Goal: Transaction & Acquisition: Purchase product/service

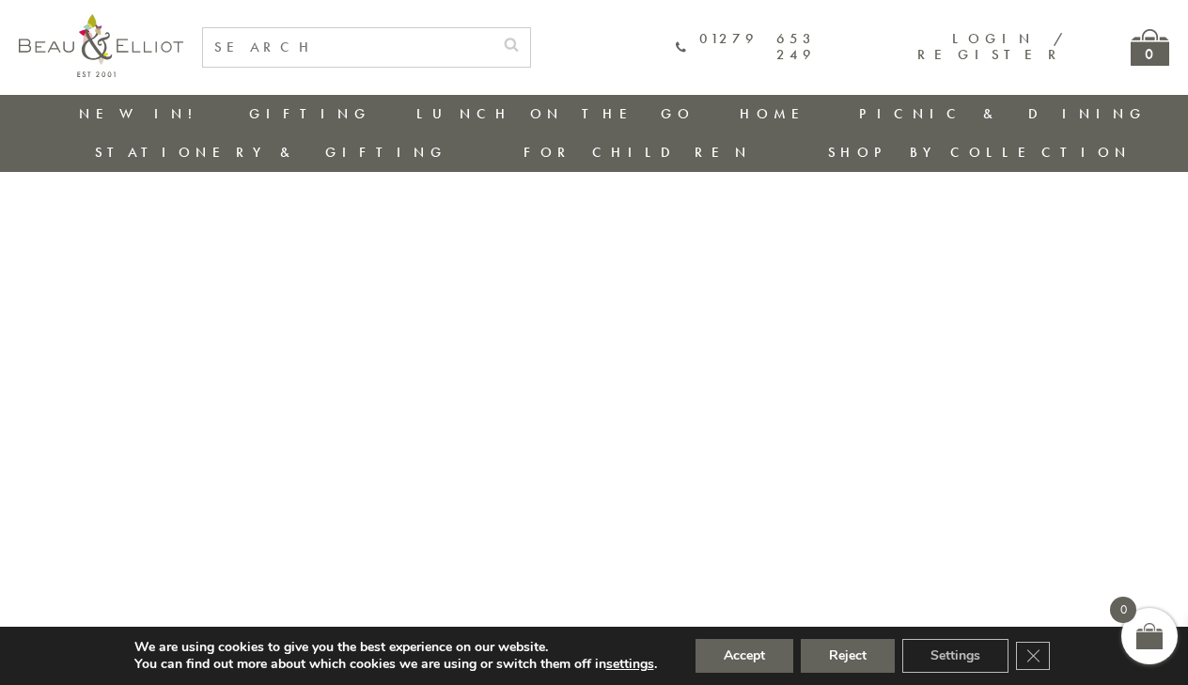
scroll to position [95, 0]
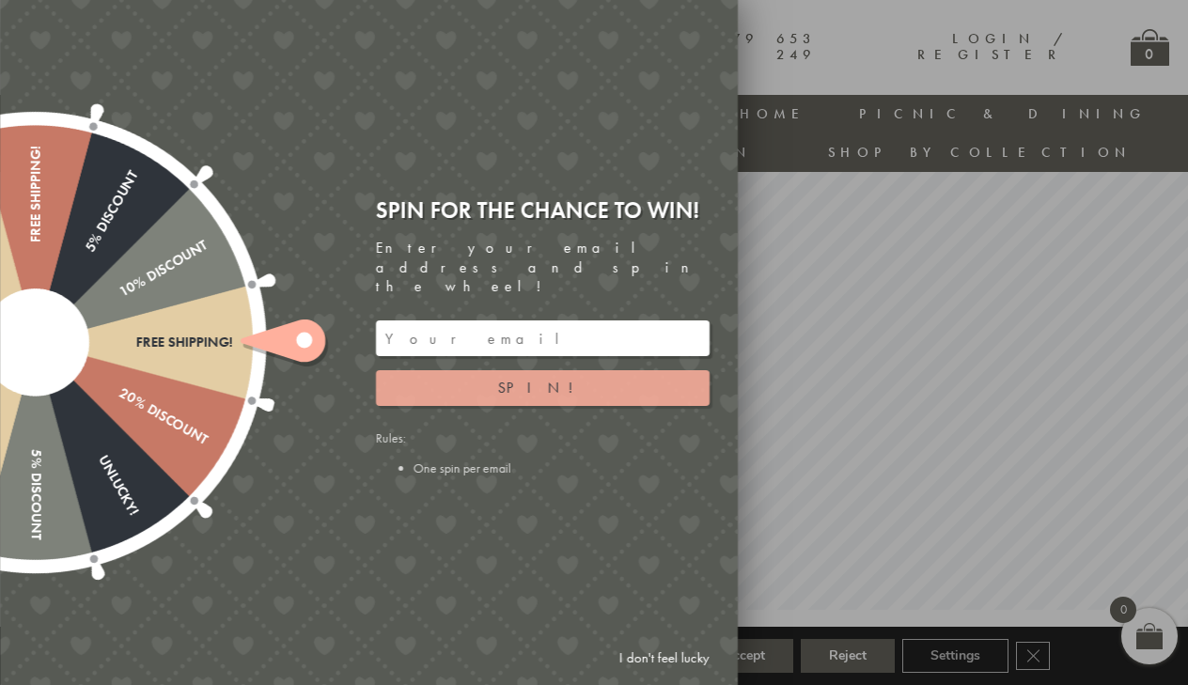
click at [491, 375] on button "Spin!" at bounding box center [543, 388] width 334 height 36
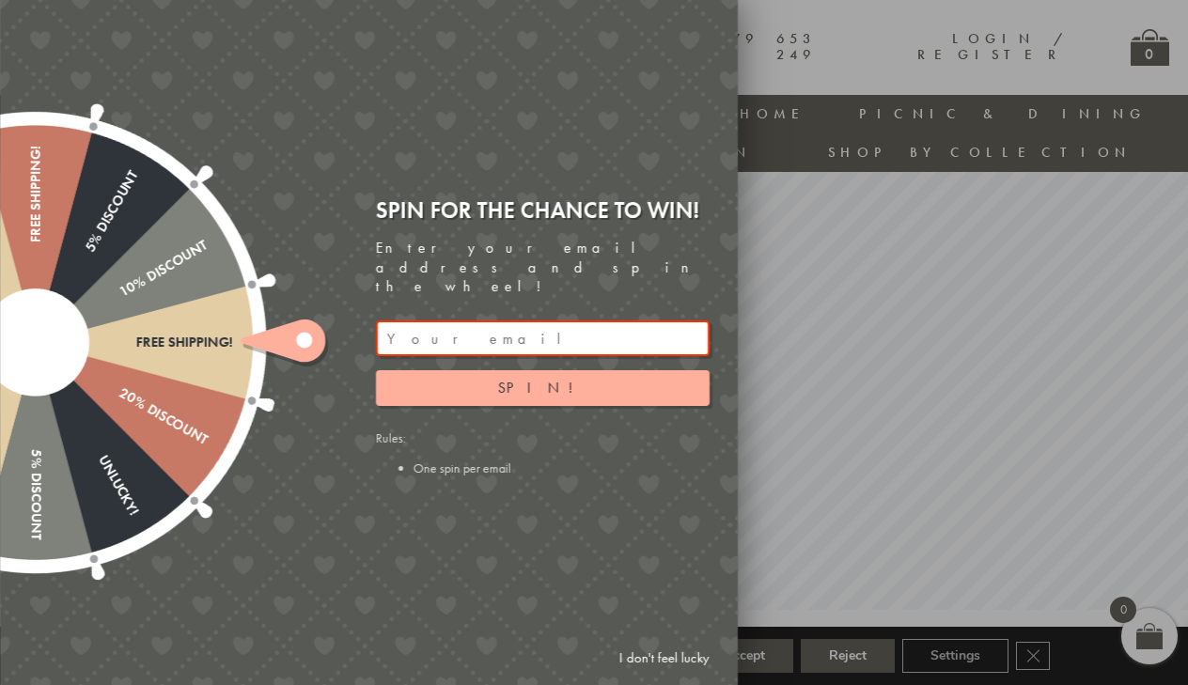
click at [465, 326] on input "email" at bounding box center [543, 339] width 334 height 36
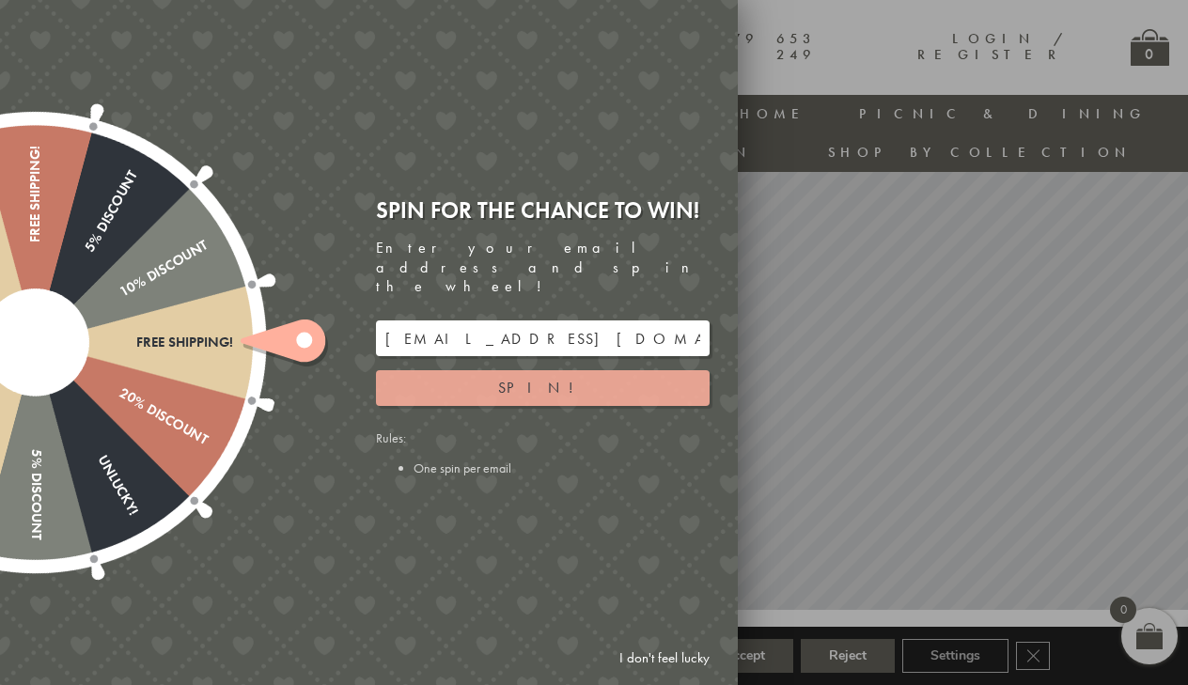
click at [520, 371] on button "Spin!" at bounding box center [543, 388] width 334 height 36
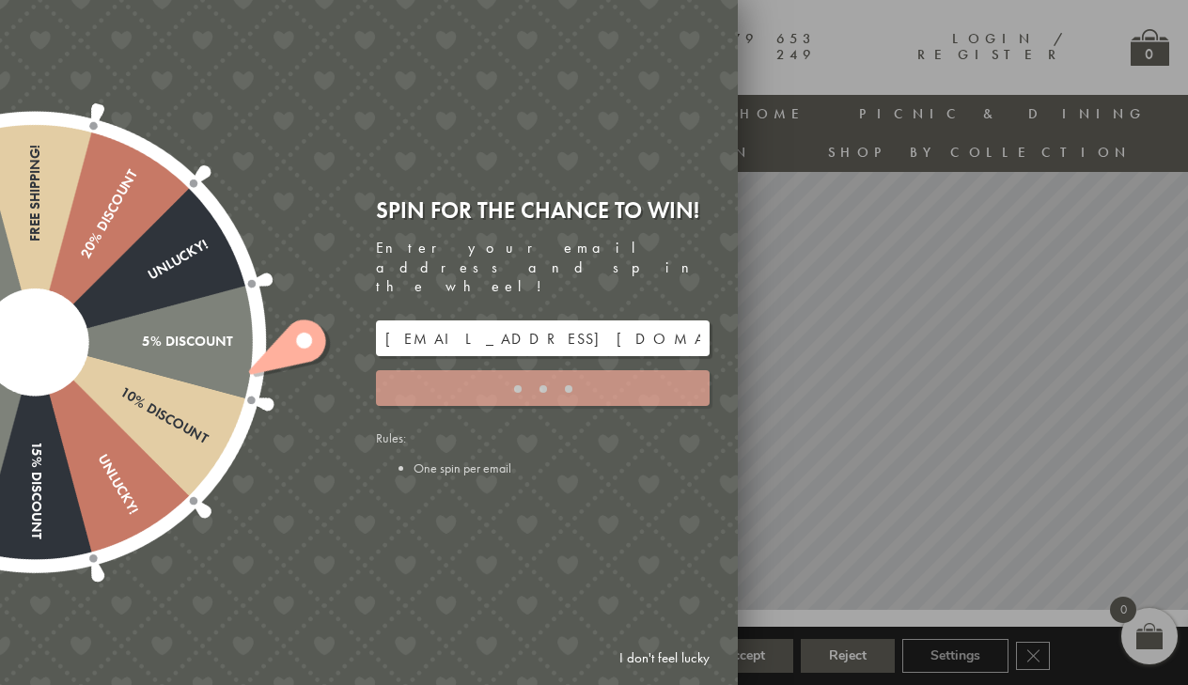
type input "886PH4TT"
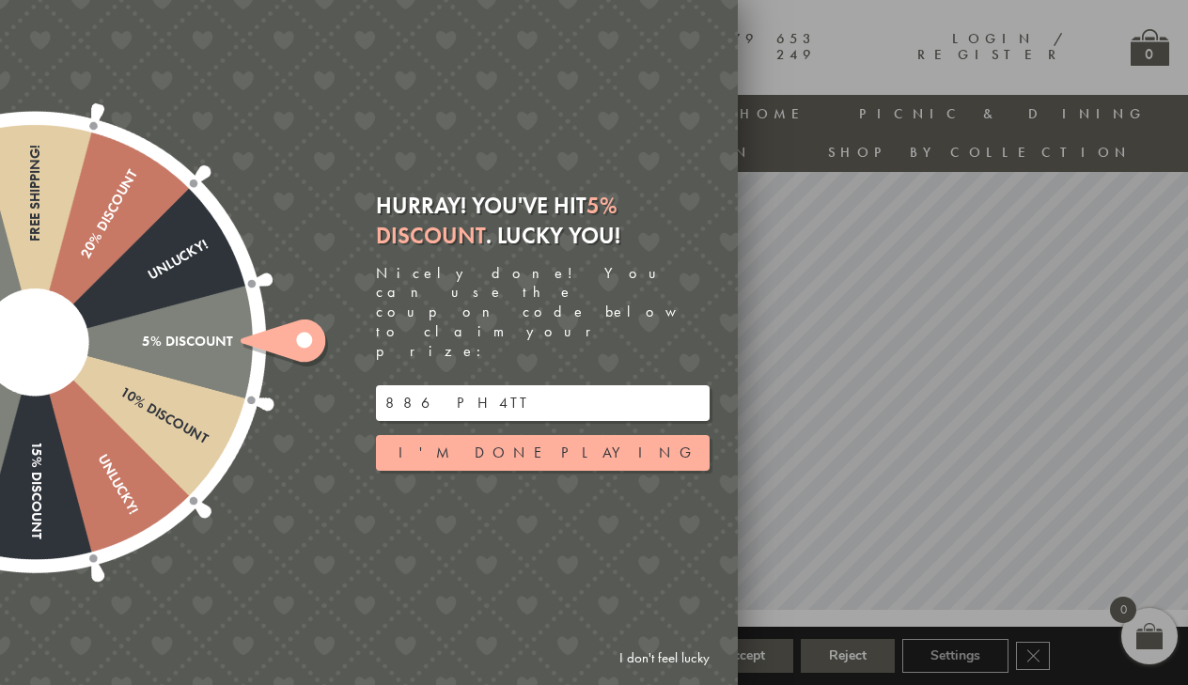
click at [468, 385] on input "886PH4TT" at bounding box center [543, 403] width 334 height 36
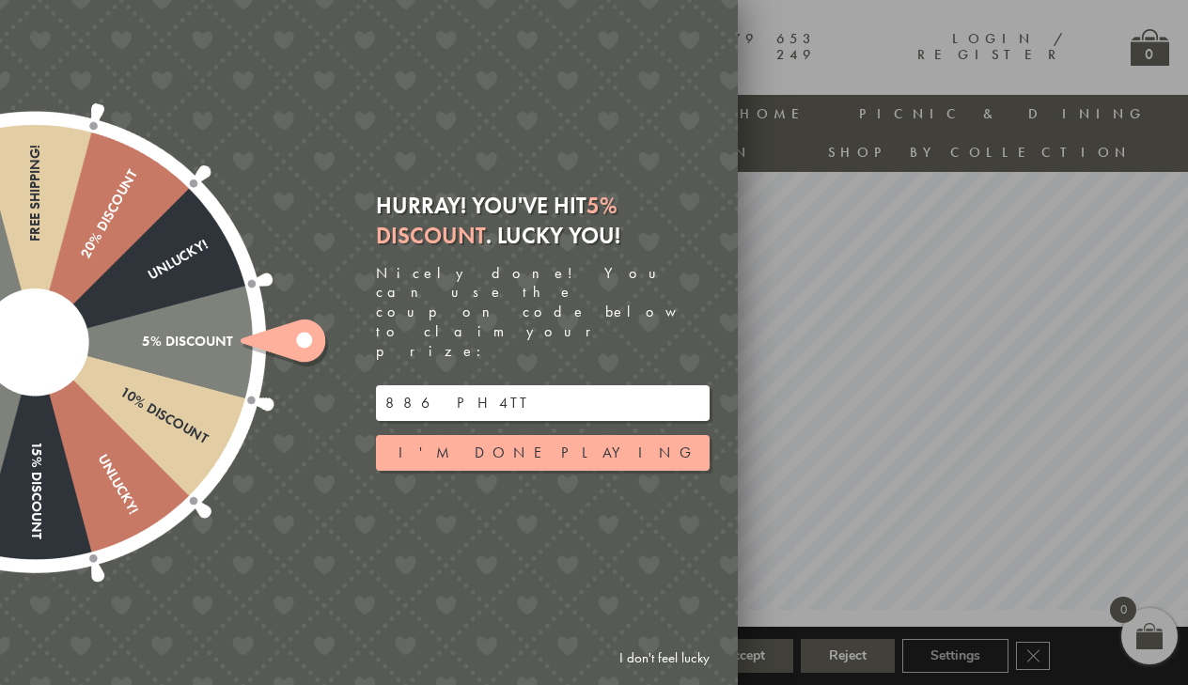
drag, startPoint x: 468, startPoint y: 377, endPoint x: 367, endPoint y: 377, distance: 101.5
click at [367, 377] on div "Hurray! You've hit 5% Discount . Lucky you! Nicely done! You can use the coupon…" at bounding box center [550, 342] width 376 height 331
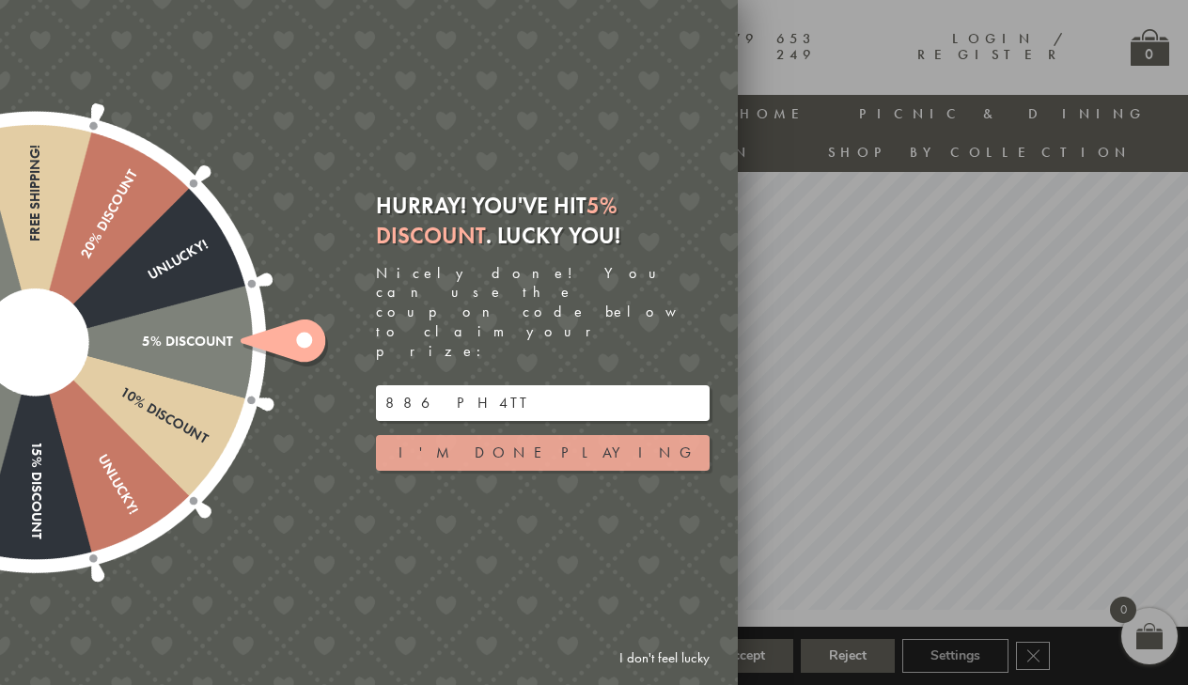
click at [449, 435] on button "I'm done playing" at bounding box center [543, 453] width 334 height 36
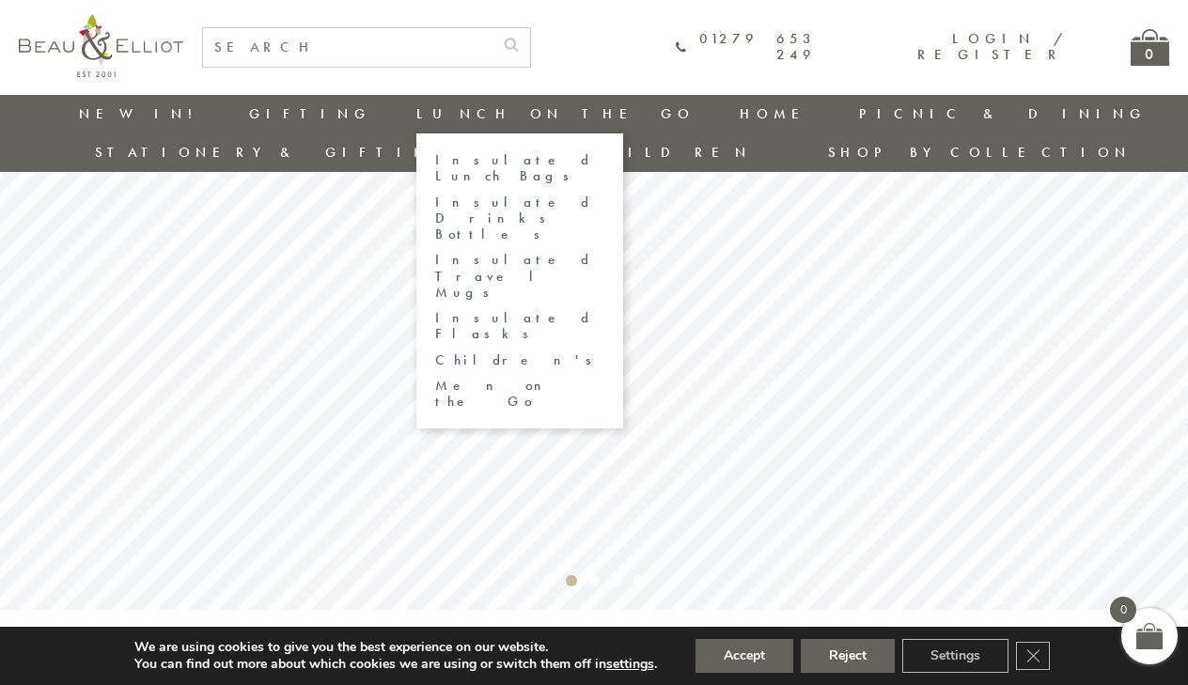
click at [416, 114] on link "Lunch On The Go" at bounding box center [555, 113] width 278 height 19
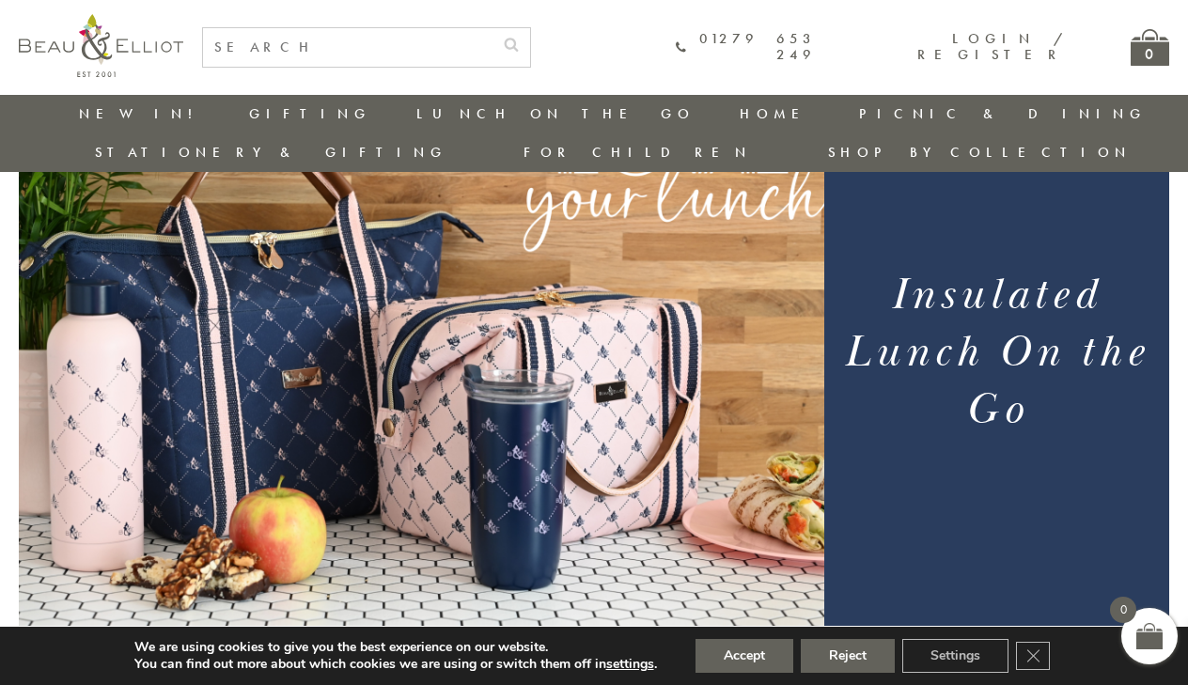
scroll to position [148, 2]
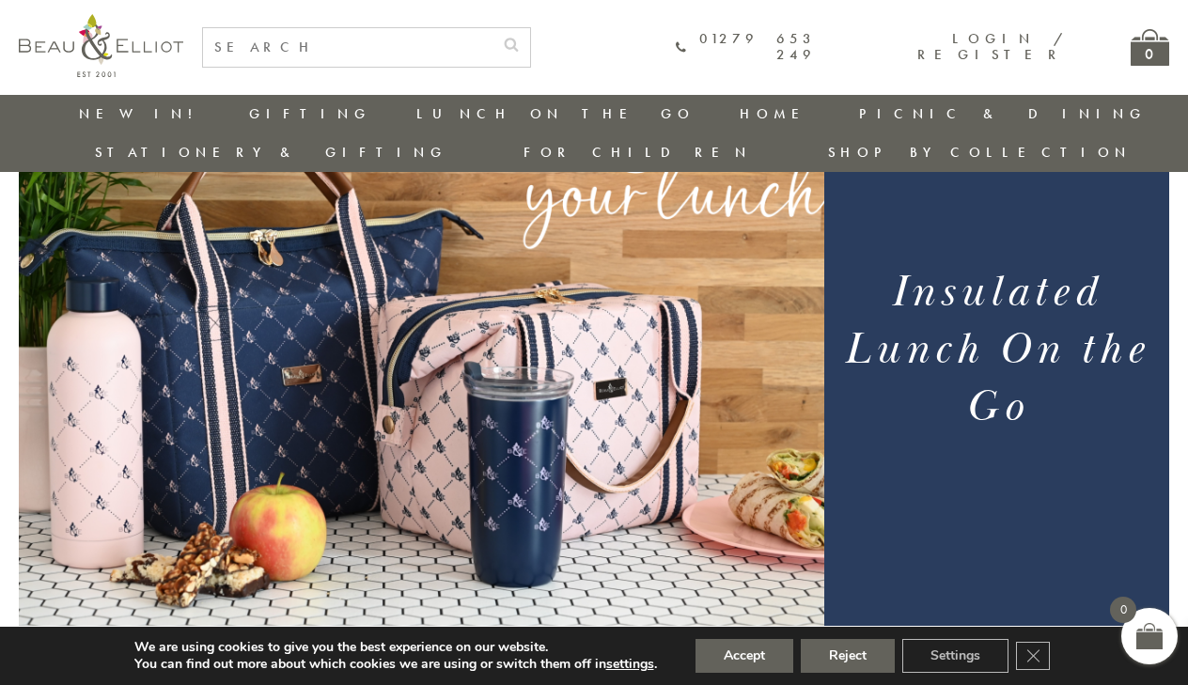
click at [596, 387] on img at bounding box center [422, 353] width 806 height 564
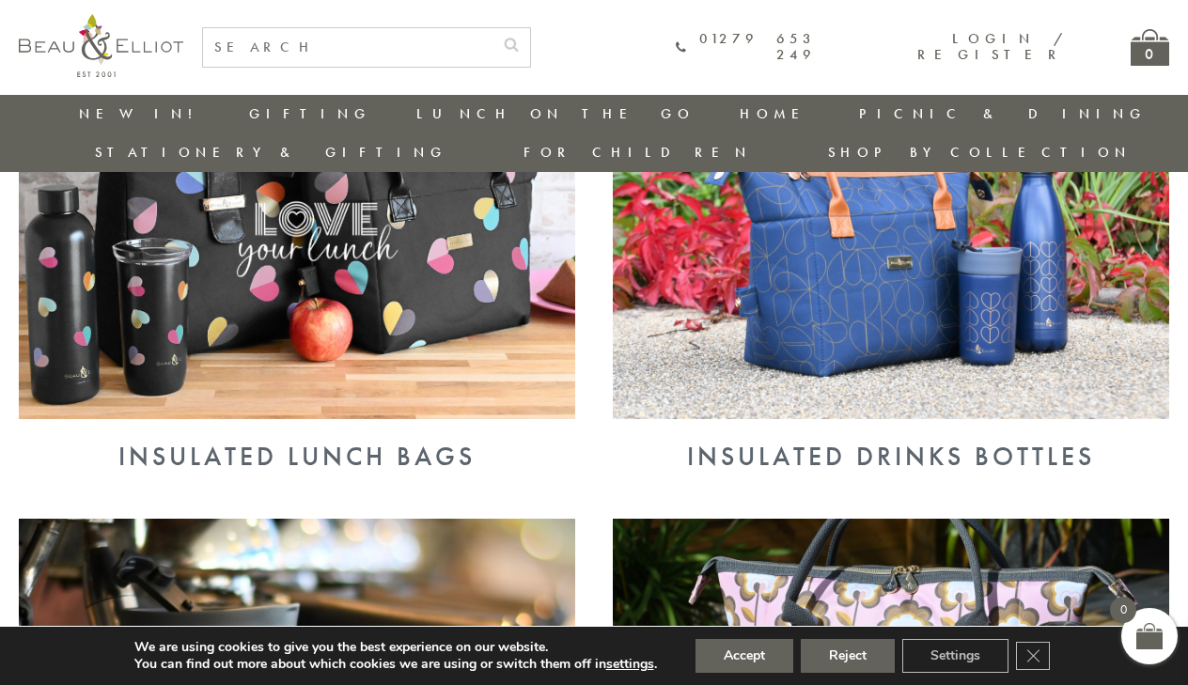
scroll to position [845, 2]
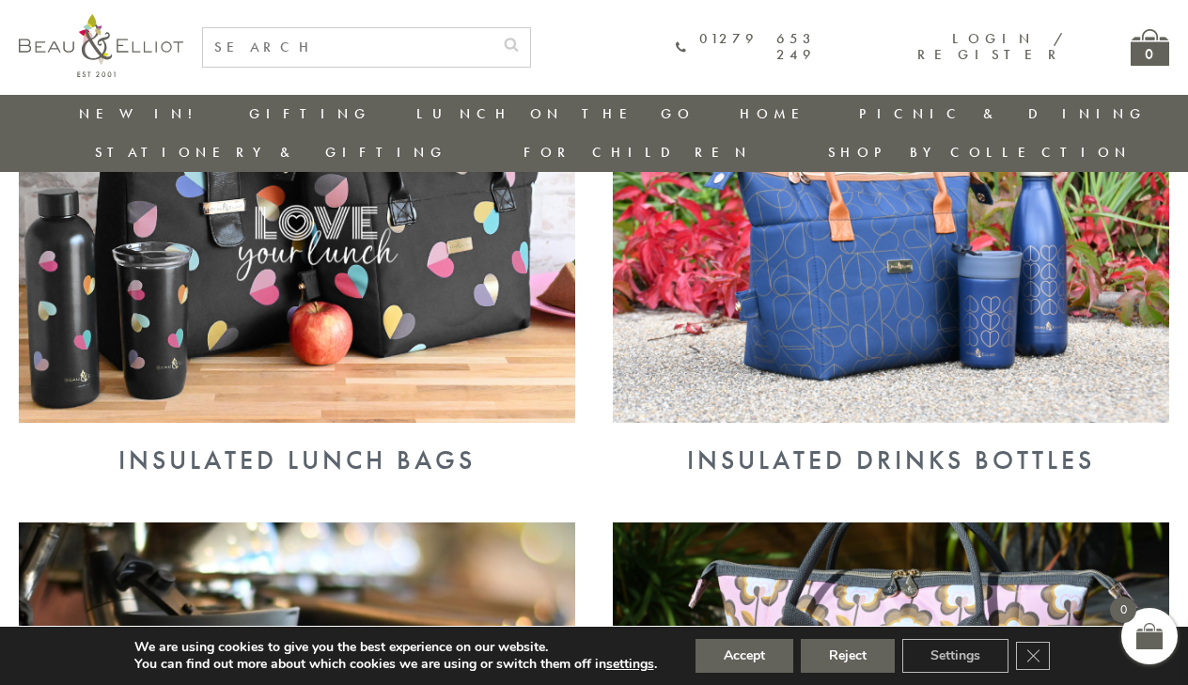
click at [485, 307] on img at bounding box center [297, 220] width 556 height 405
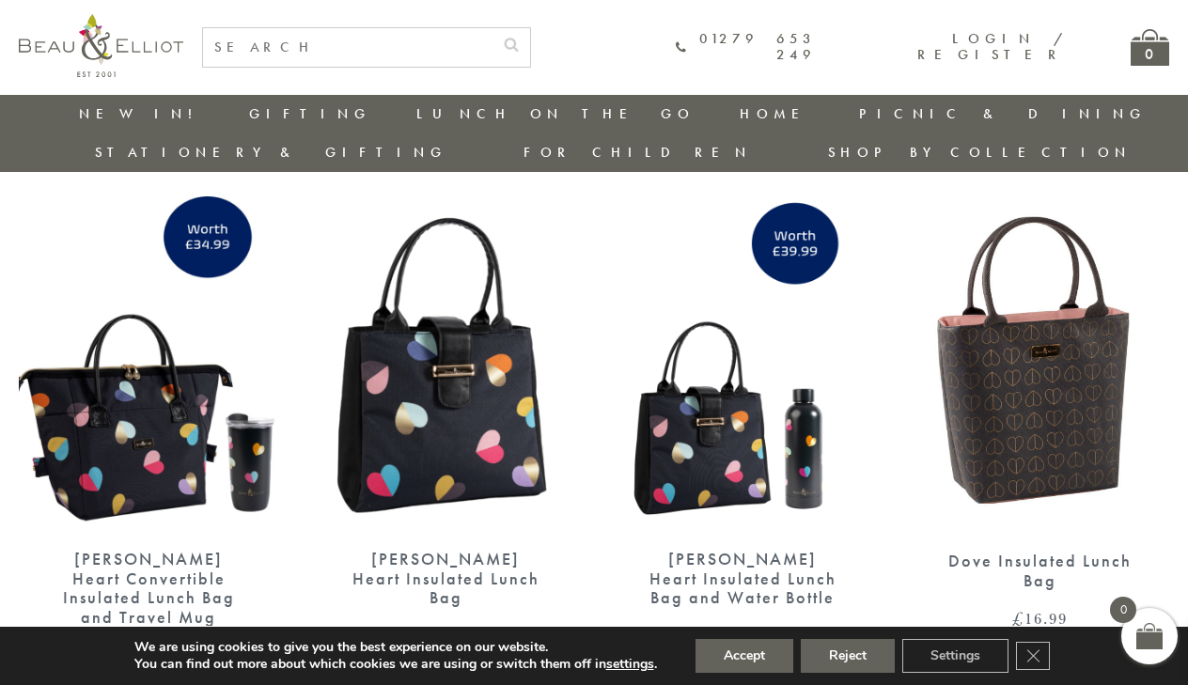
scroll to position [2781, 0]
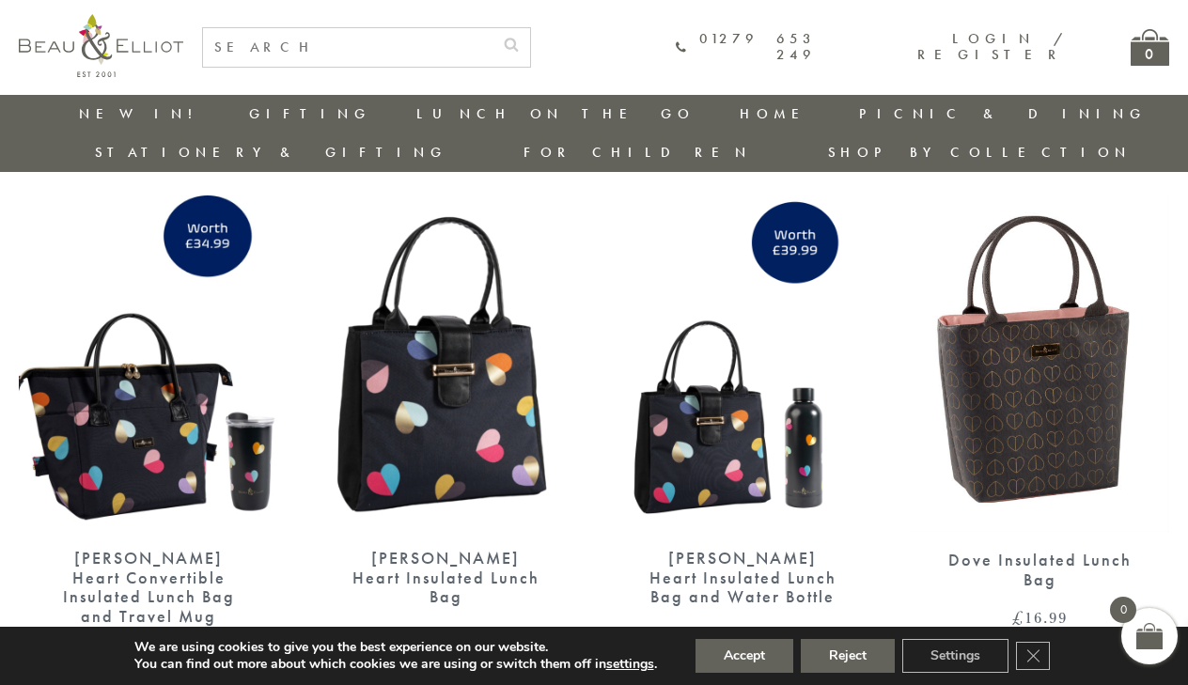
click at [1021, 370] on img at bounding box center [1039, 364] width 259 height 336
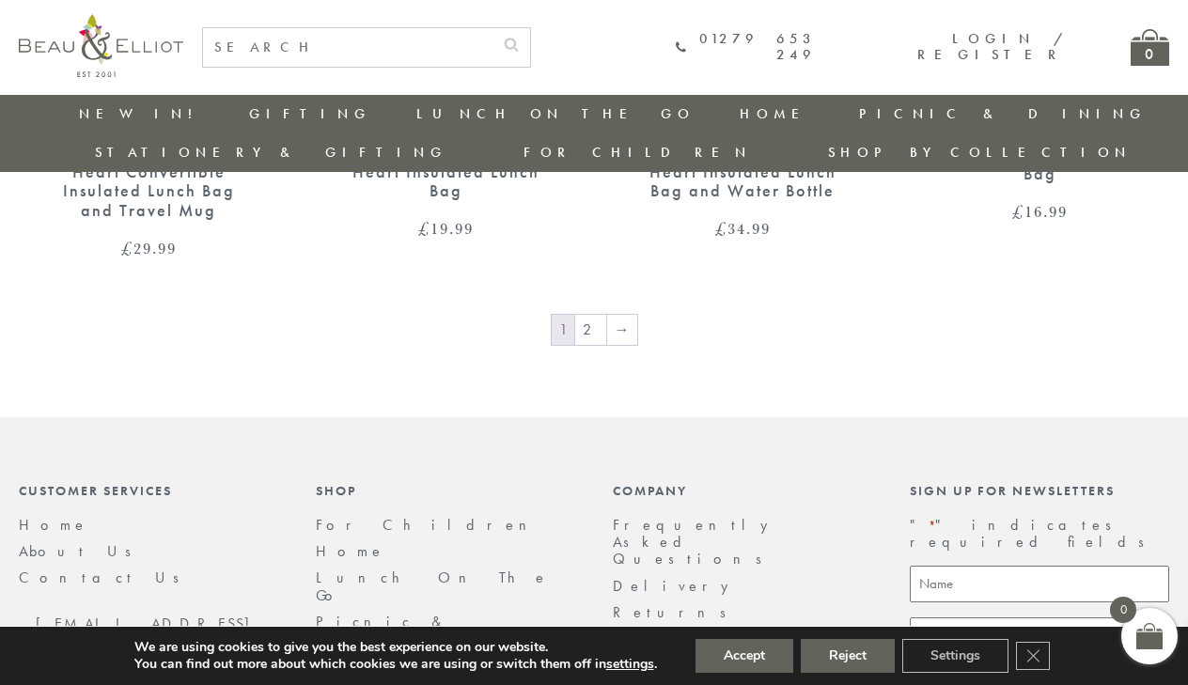
scroll to position [3061, 0]
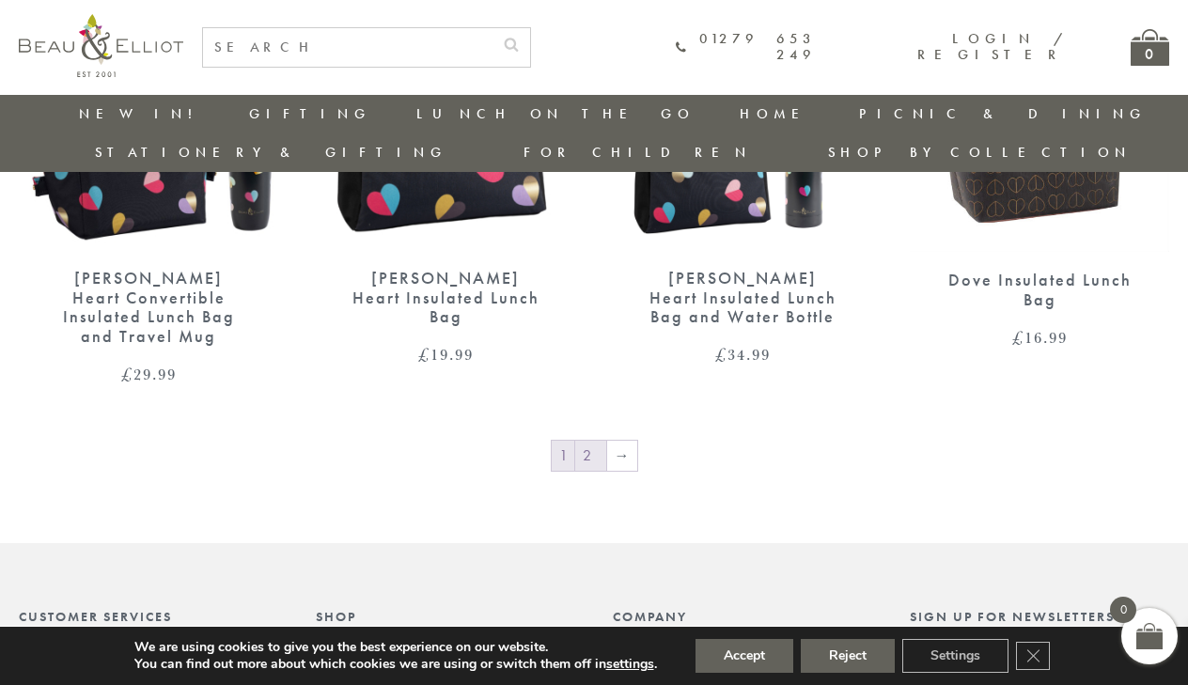
click at [587, 441] on link "2" at bounding box center [590, 456] width 31 height 30
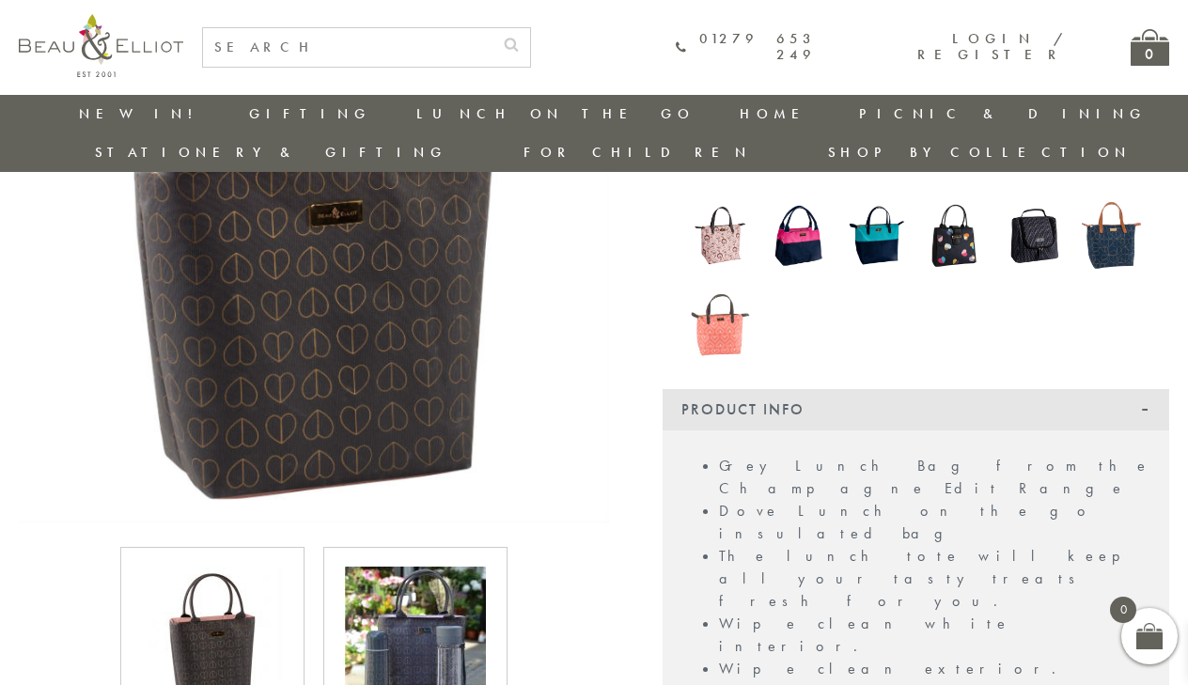
scroll to position [322, 0]
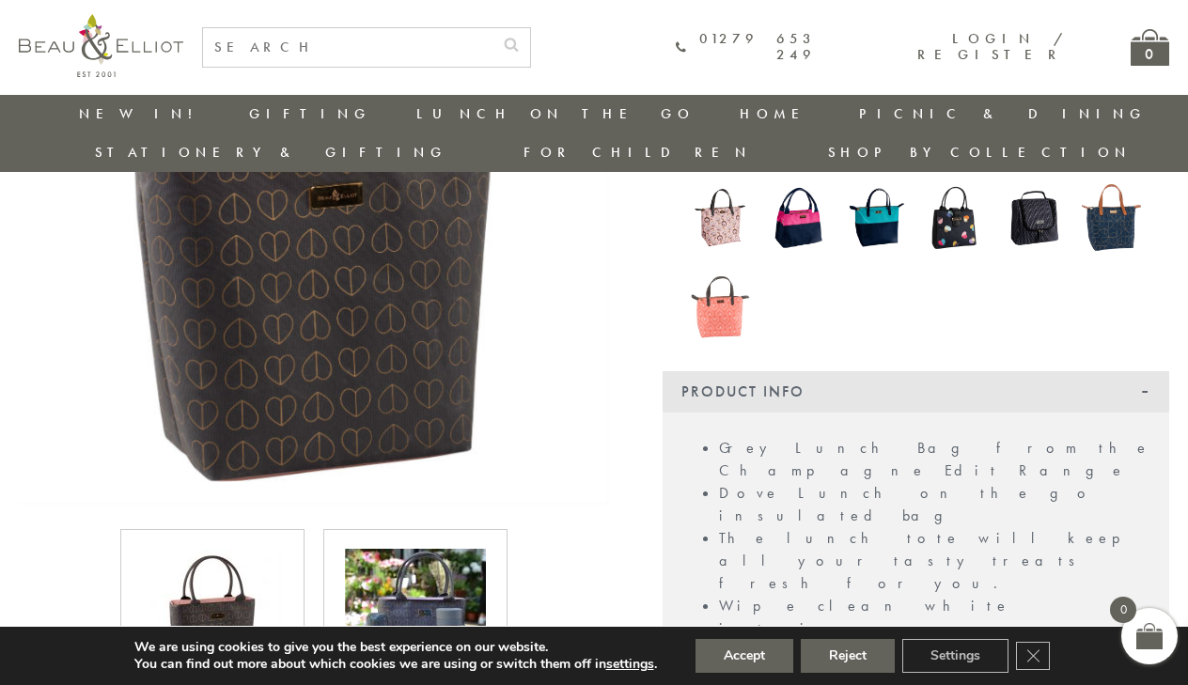
click at [409, 555] on img at bounding box center [415, 619] width 141 height 141
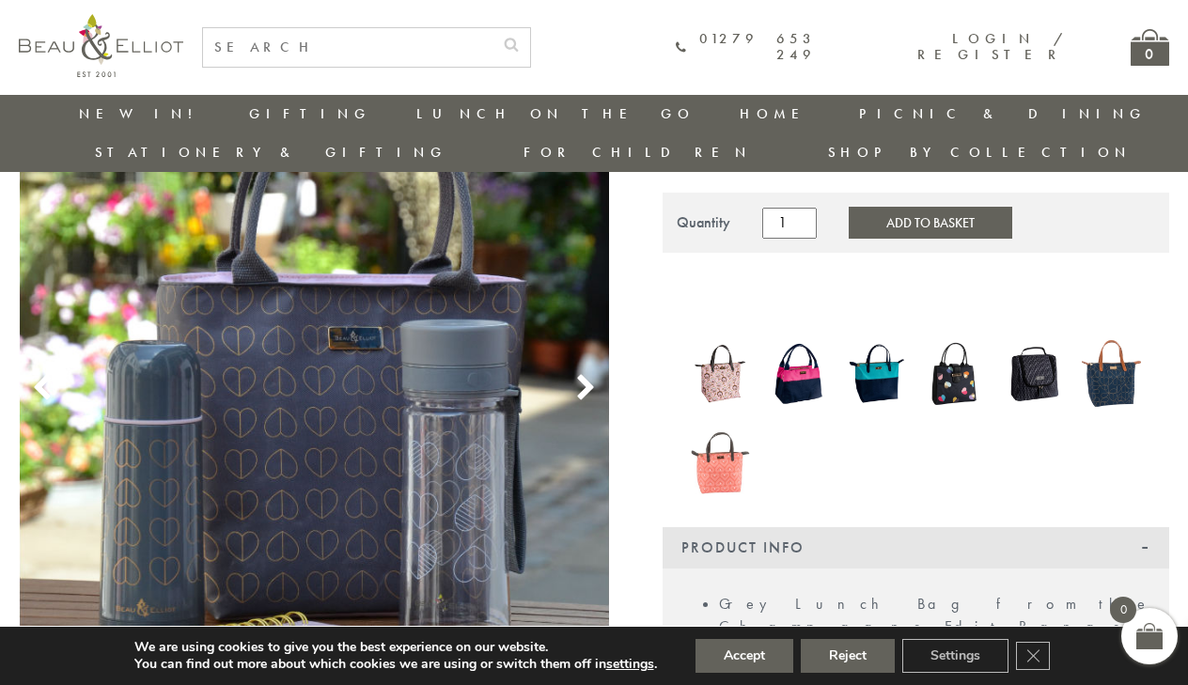
scroll to position [163, 0]
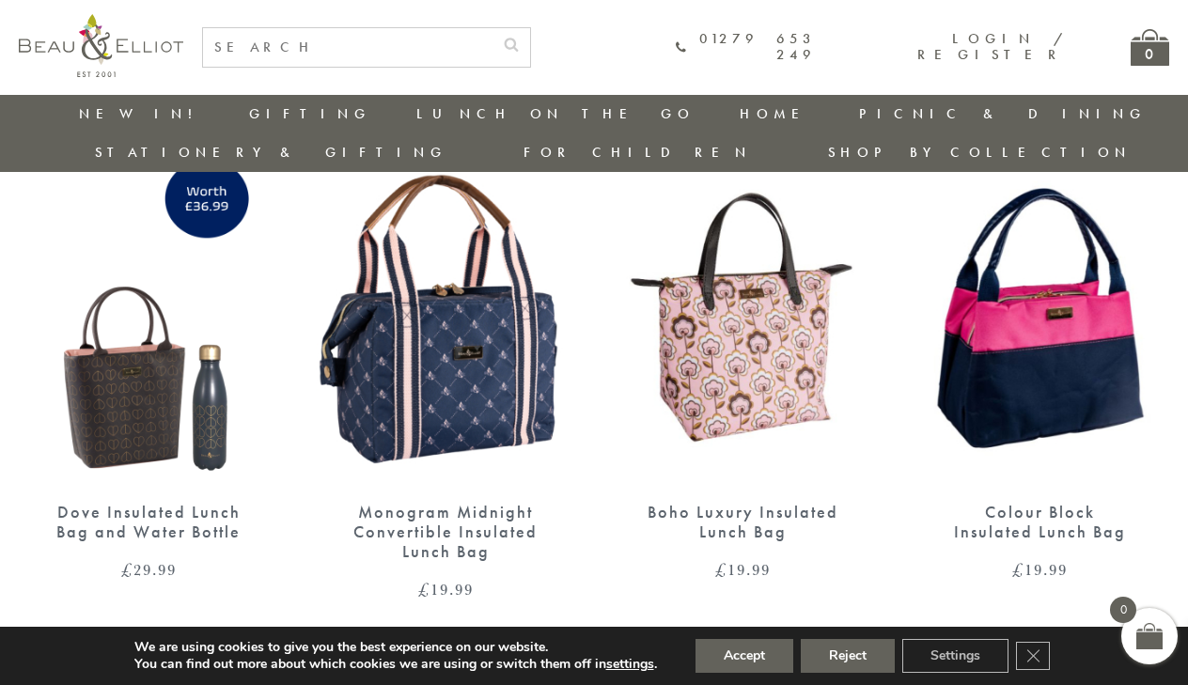
scroll to position [723, 0]
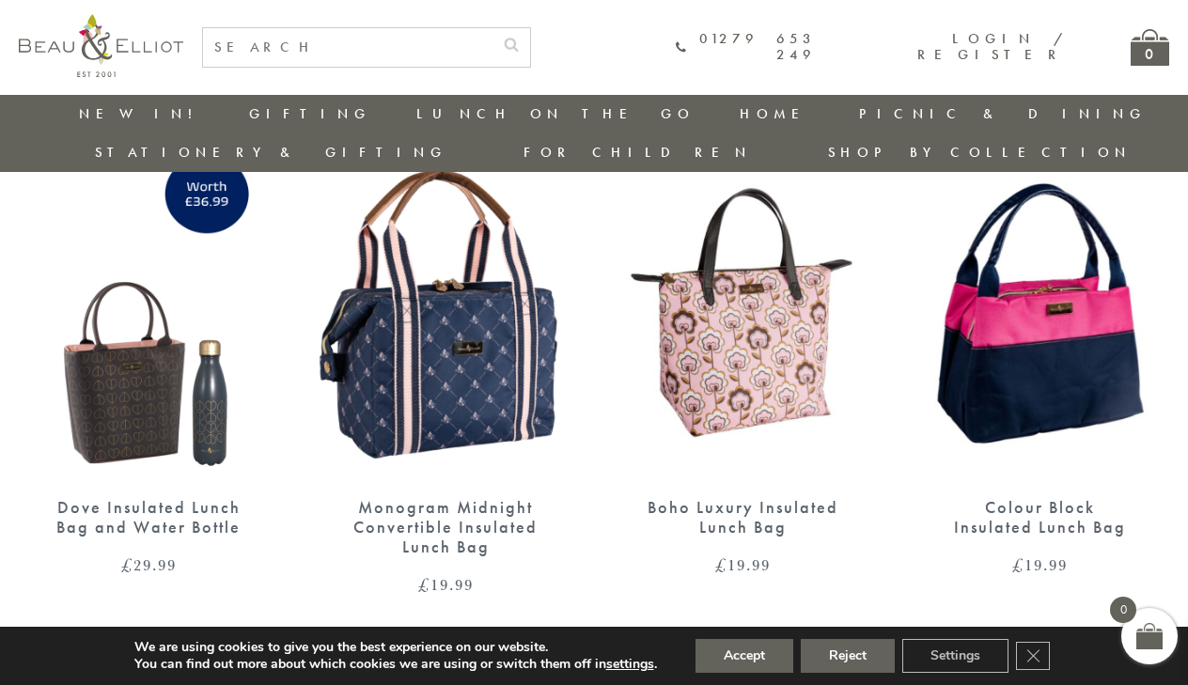
click at [467, 331] on img at bounding box center [445, 312] width 259 height 335
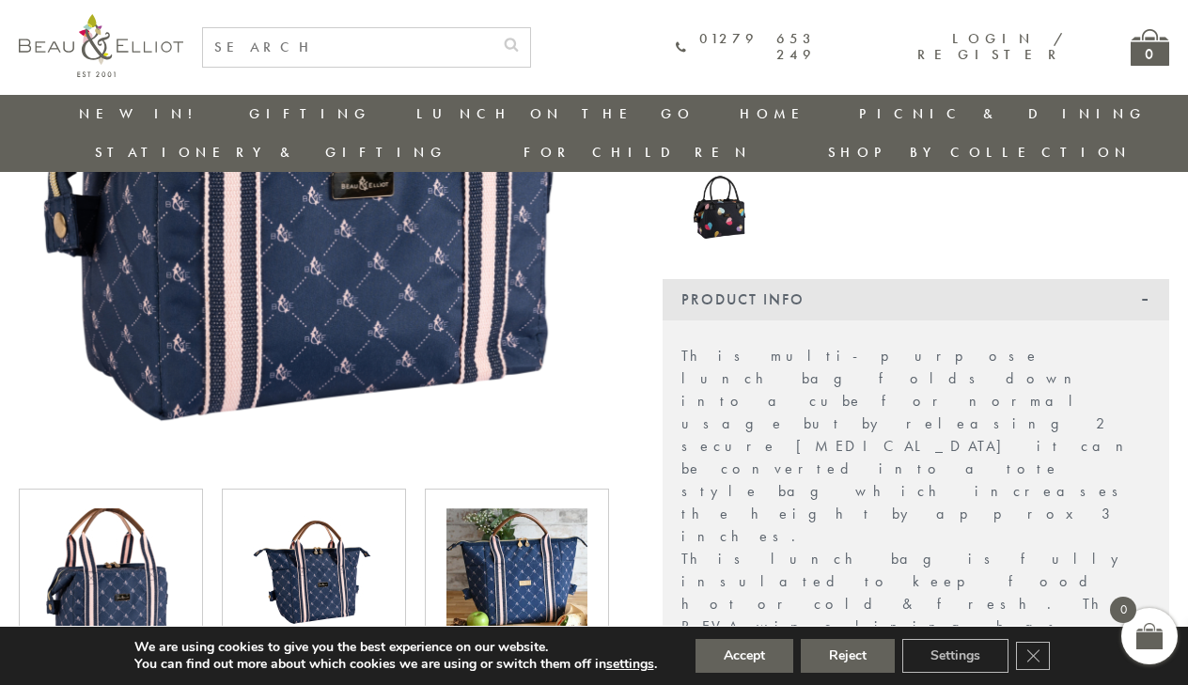
scroll to position [490, 3]
click at [318, 532] on img at bounding box center [313, 578] width 141 height 141
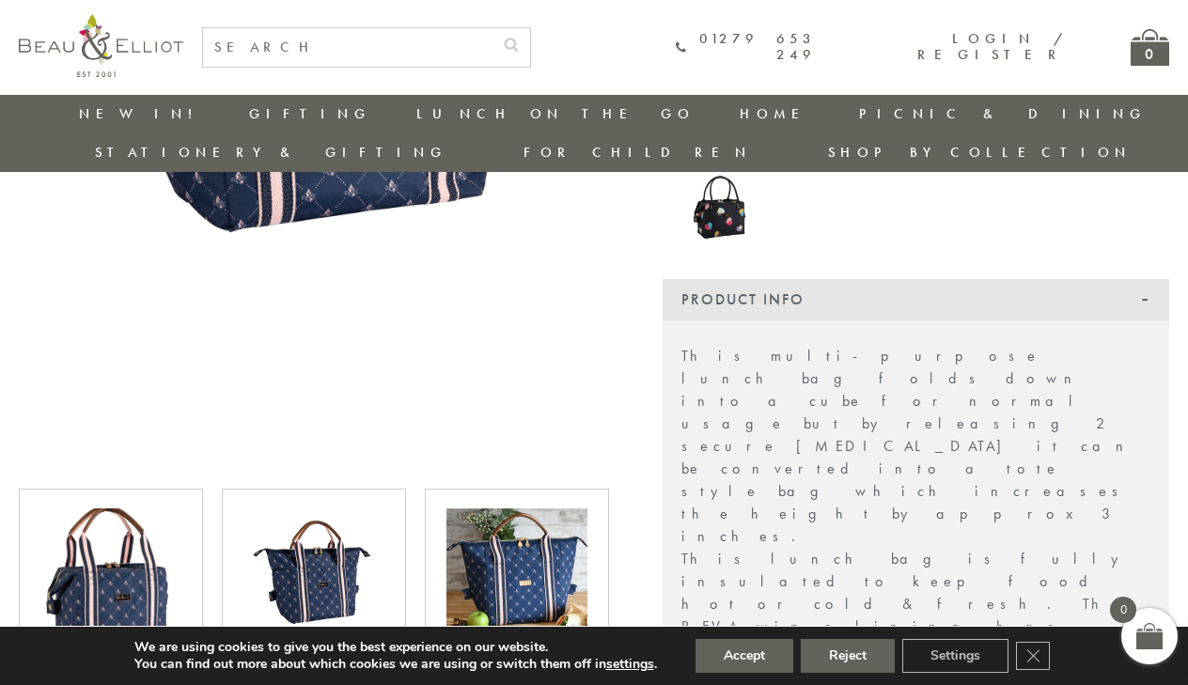
click at [516, 576] on img at bounding box center [516, 578] width 141 height 141
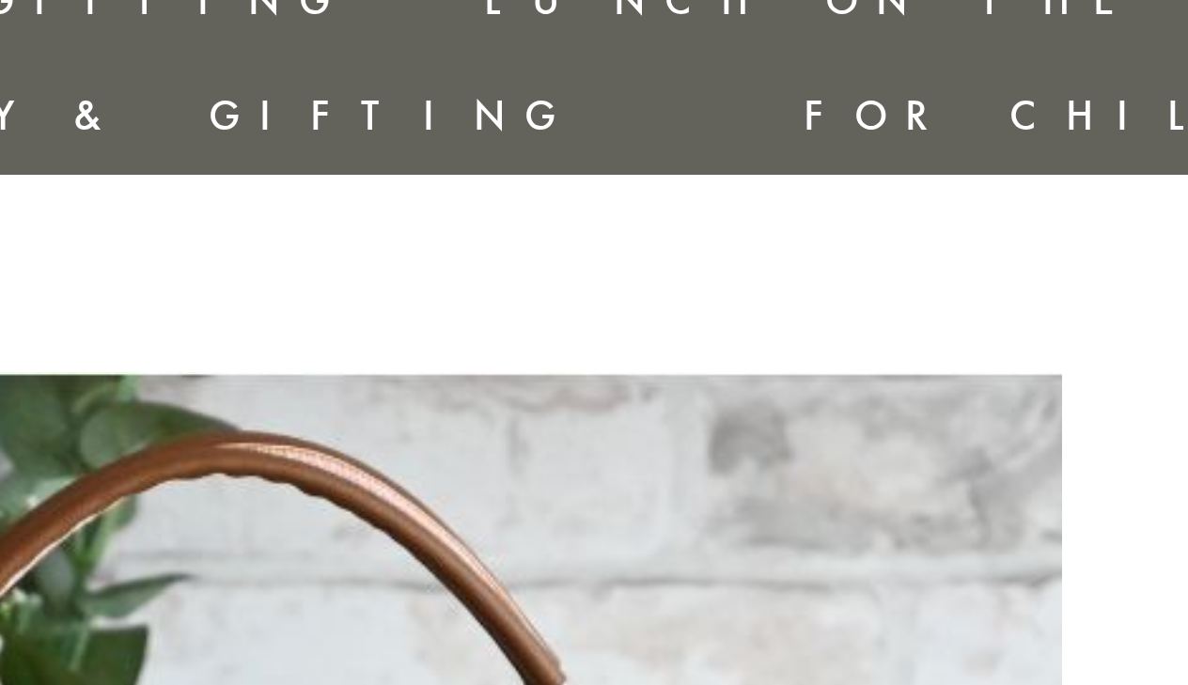
scroll to position [0, 8]
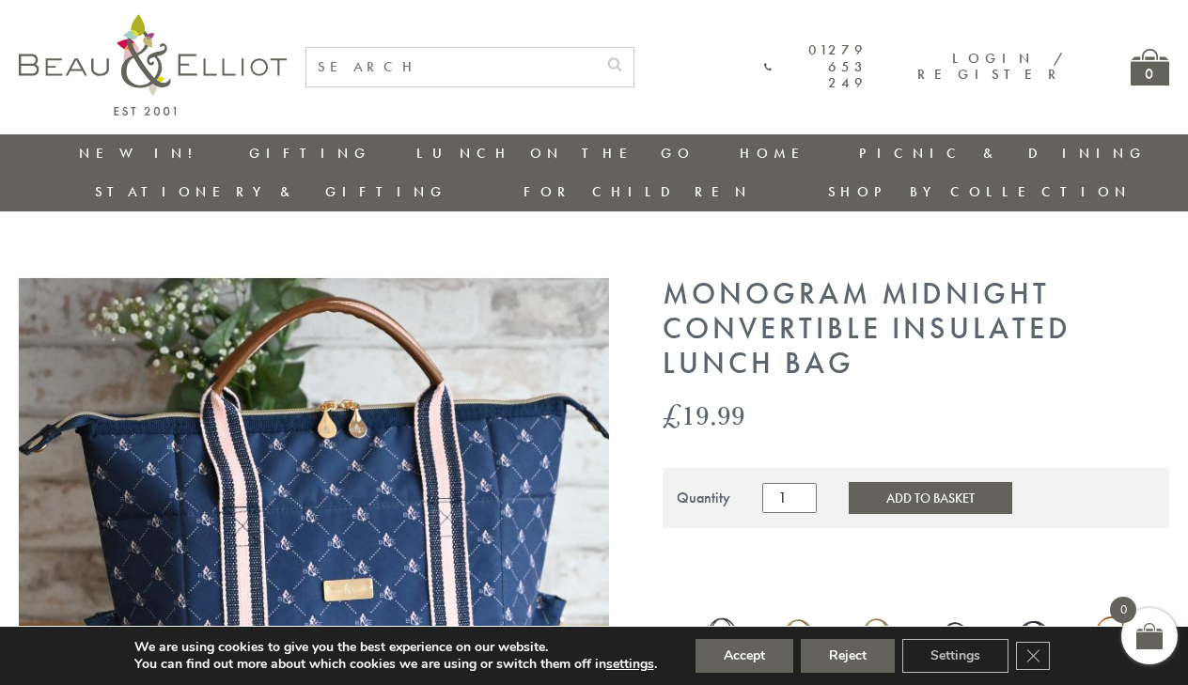
click at [510, 376] on img at bounding box center [314, 572] width 590 height 590
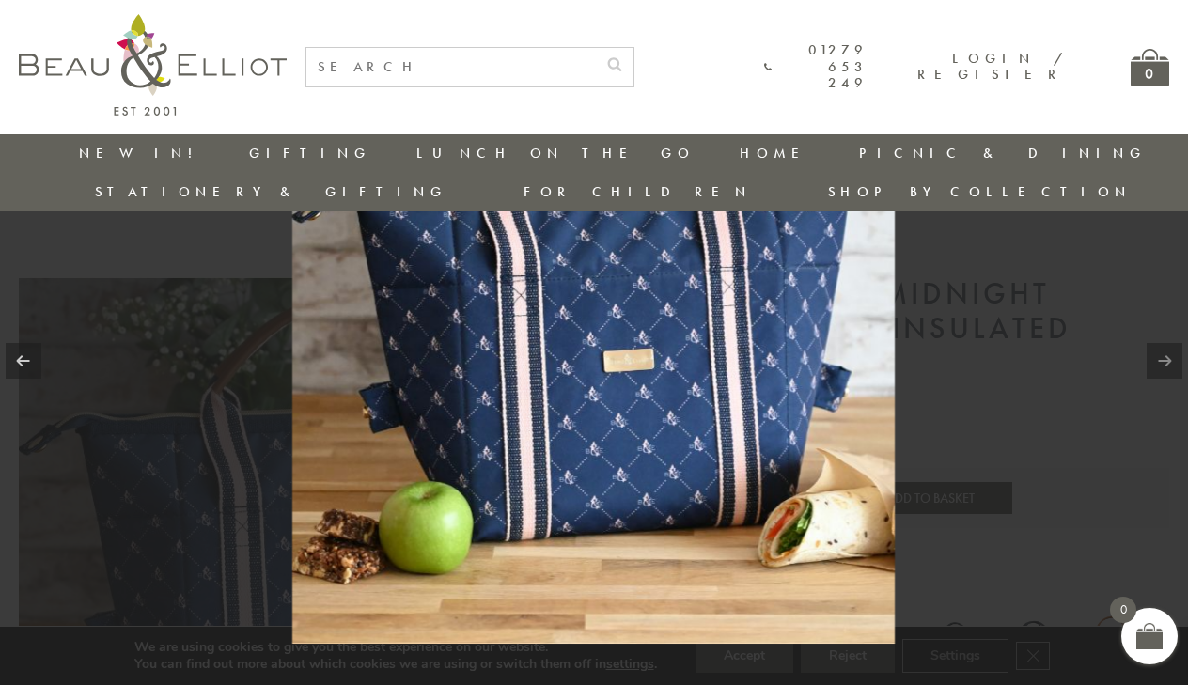
click at [510, 376] on img at bounding box center [593, 342] width 602 height 602
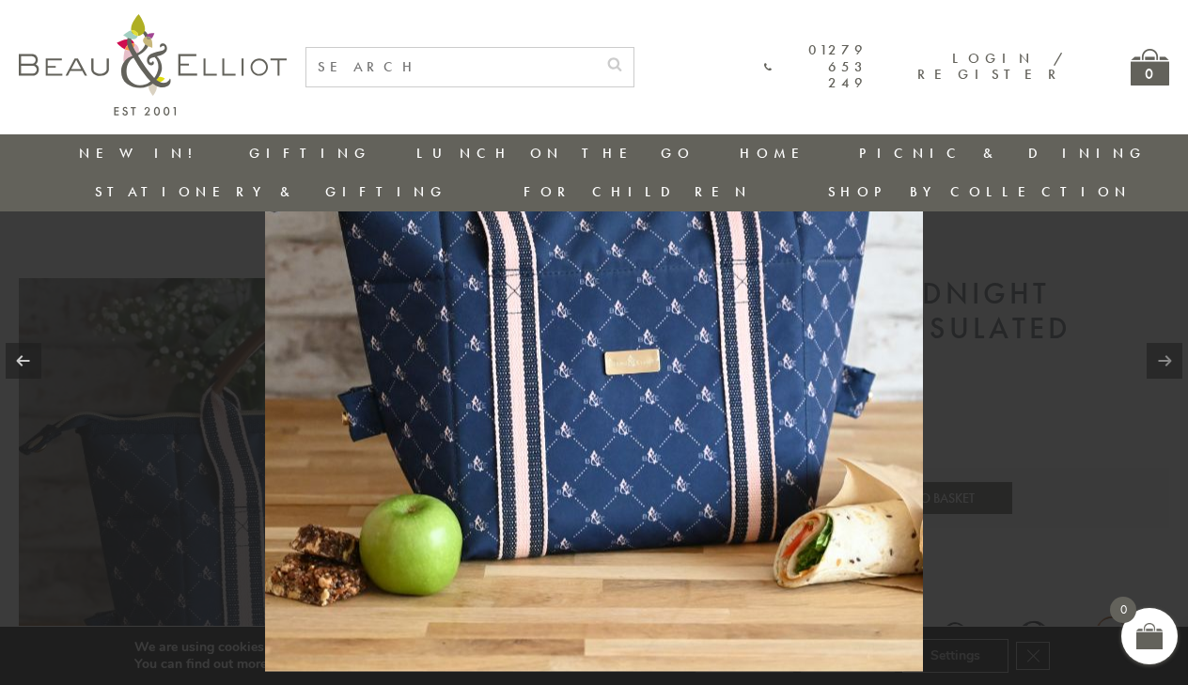
click at [1073, 383] on div at bounding box center [594, 342] width 1188 height 685
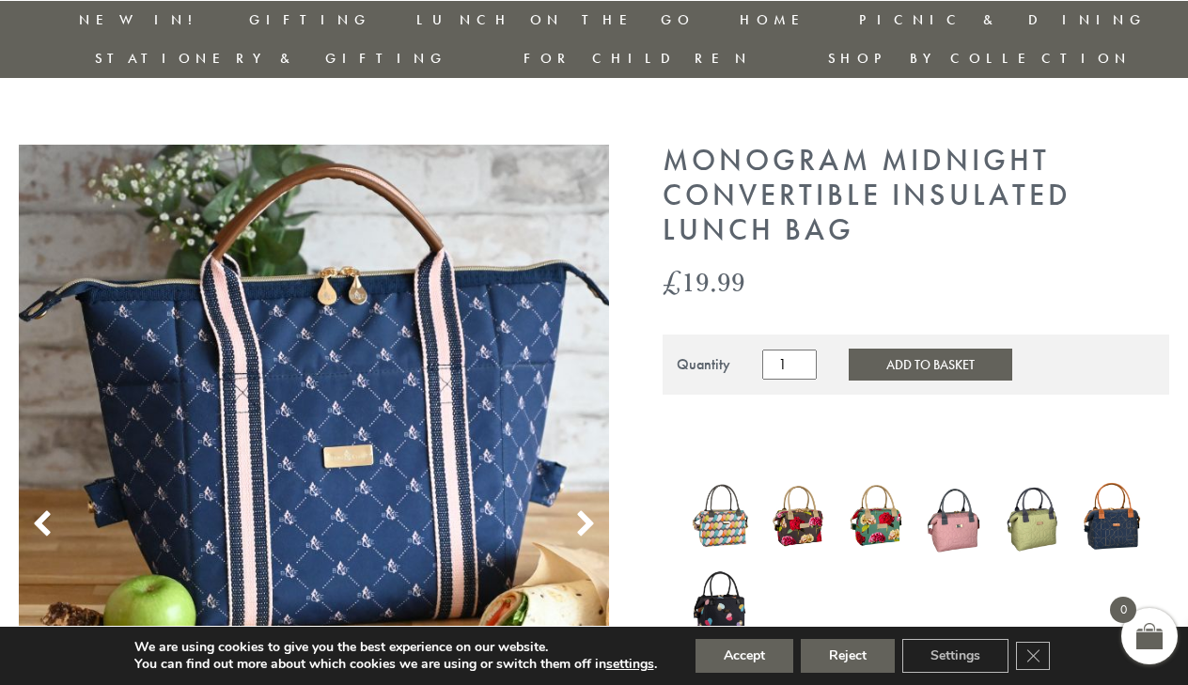
scroll to position [143, 8]
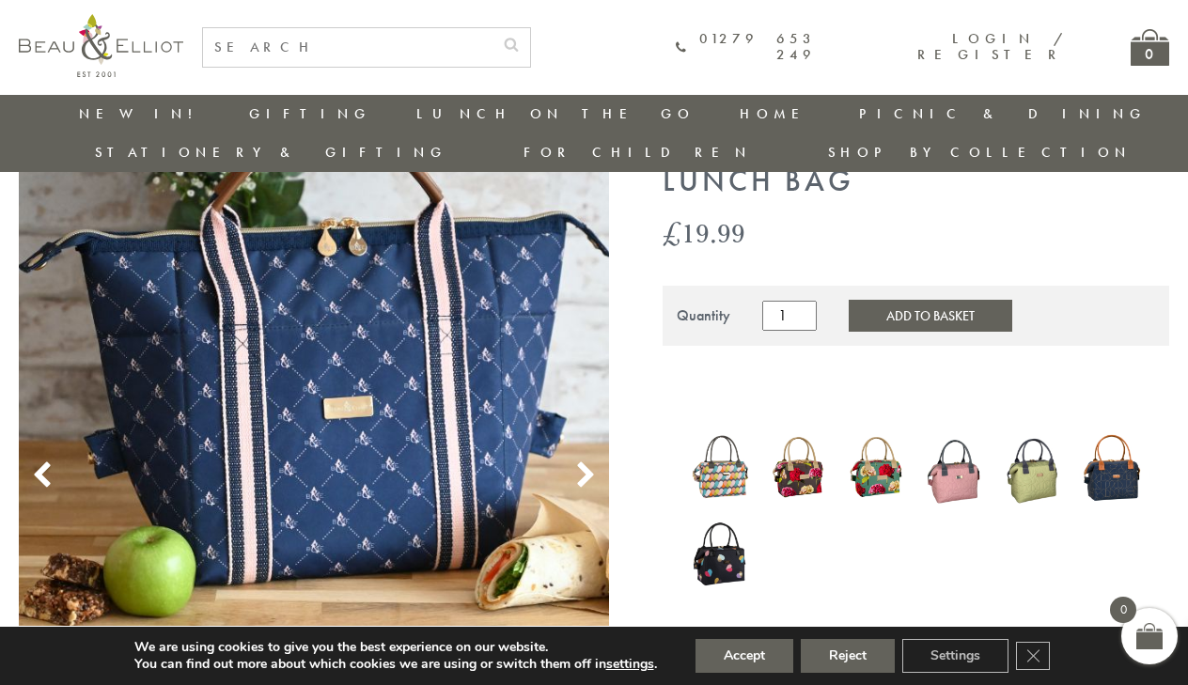
click at [1106, 443] on img at bounding box center [1111, 468] width 59 height 79
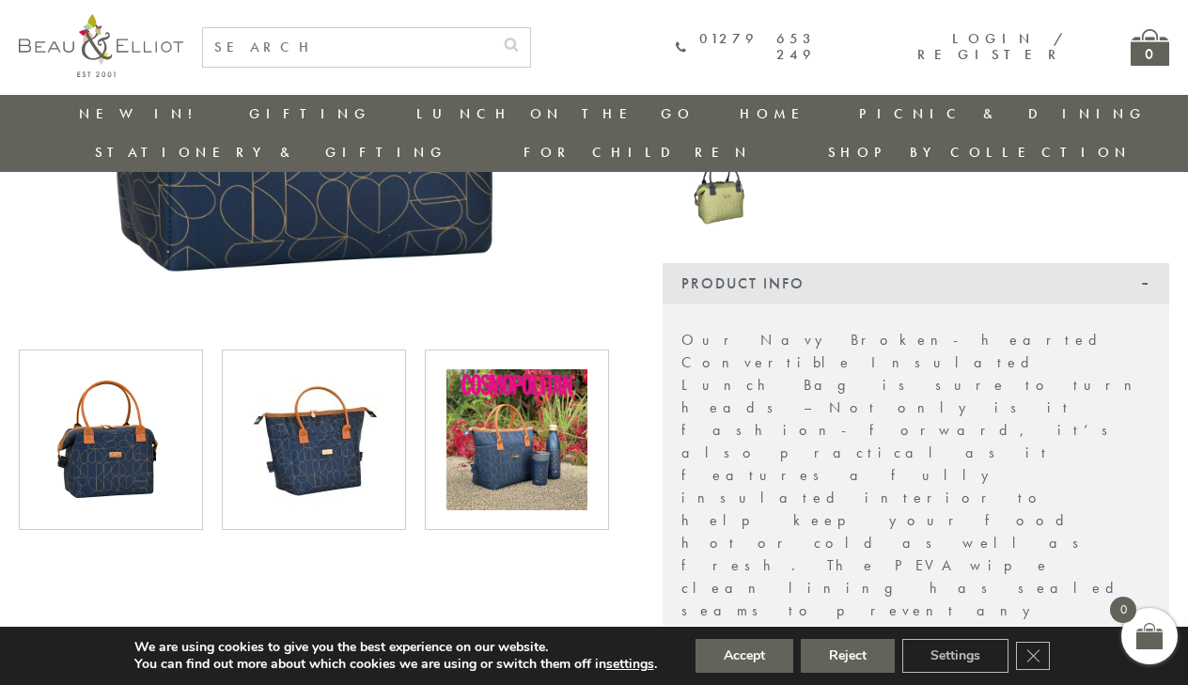
scroll to position [513, 0]
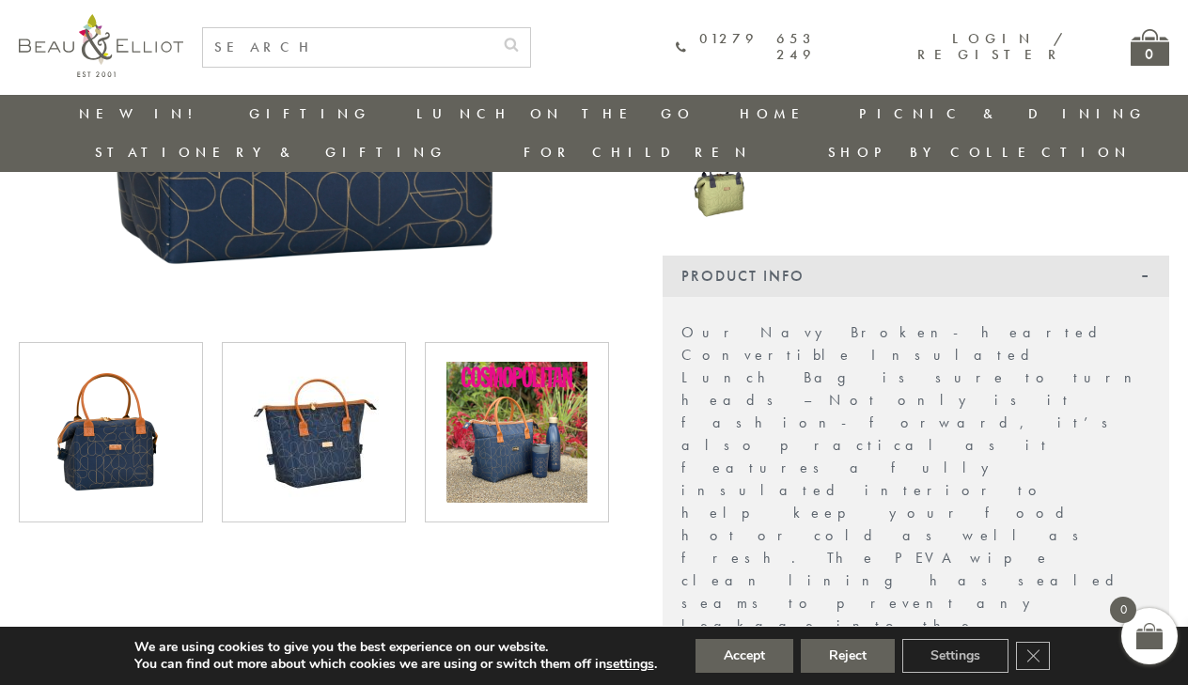
click at [497, 420] on img at bounding box center [516, 432] width 141 height 141
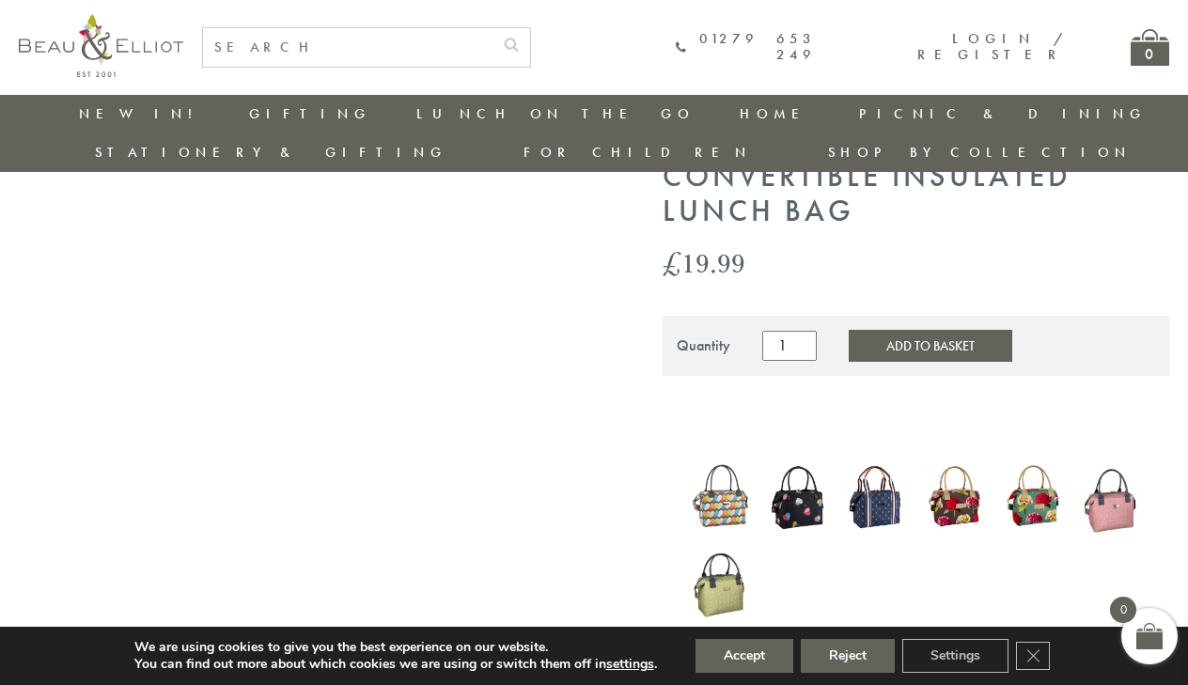
scroll to position [117, 0]
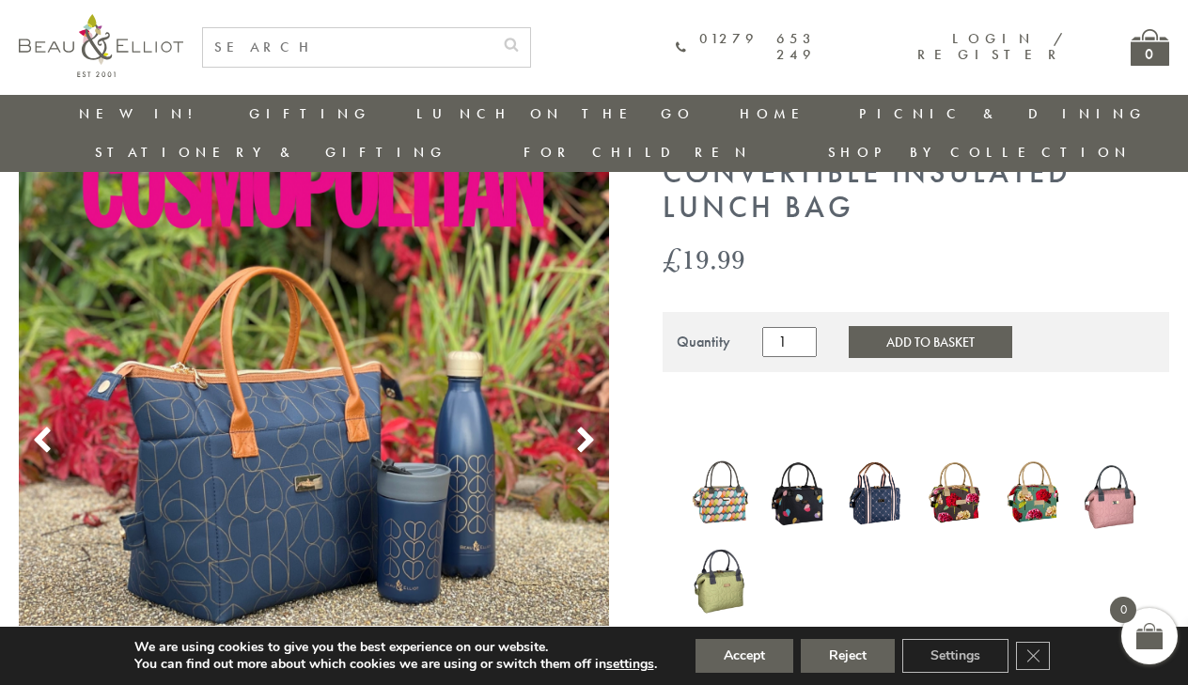
click at [496, 418] on img at bounding box center [314, 414] width 590 height 587
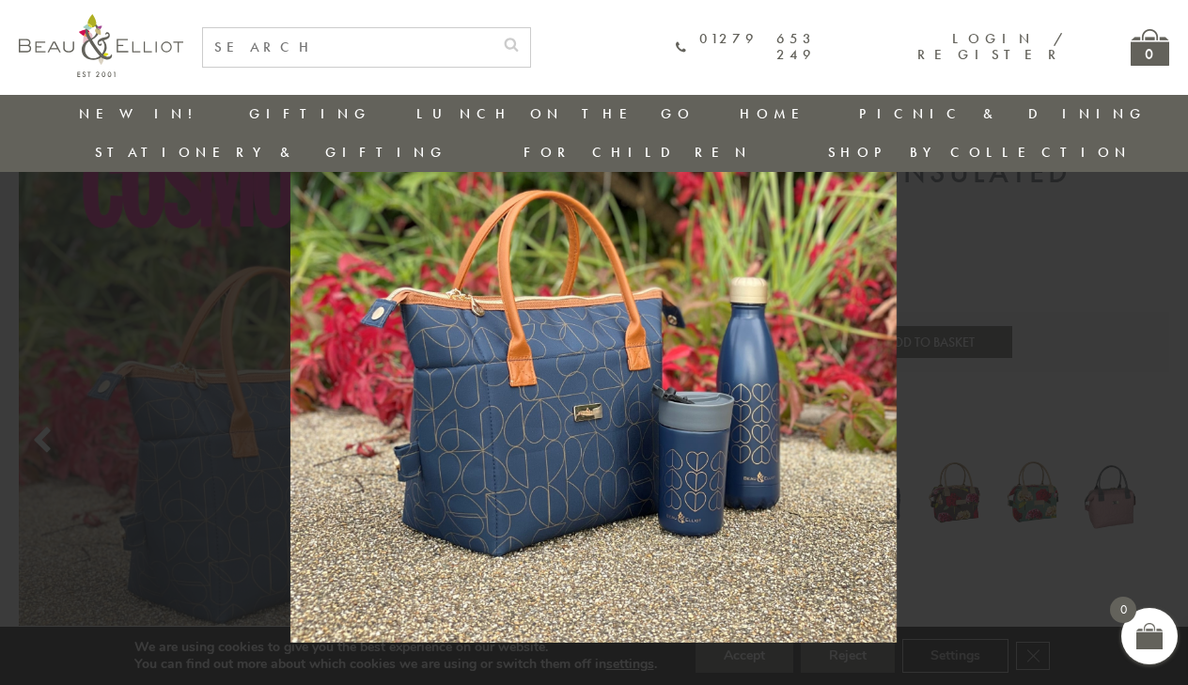
click at [496, 418] on img at bounding box center [593, 342] width 606 height 602
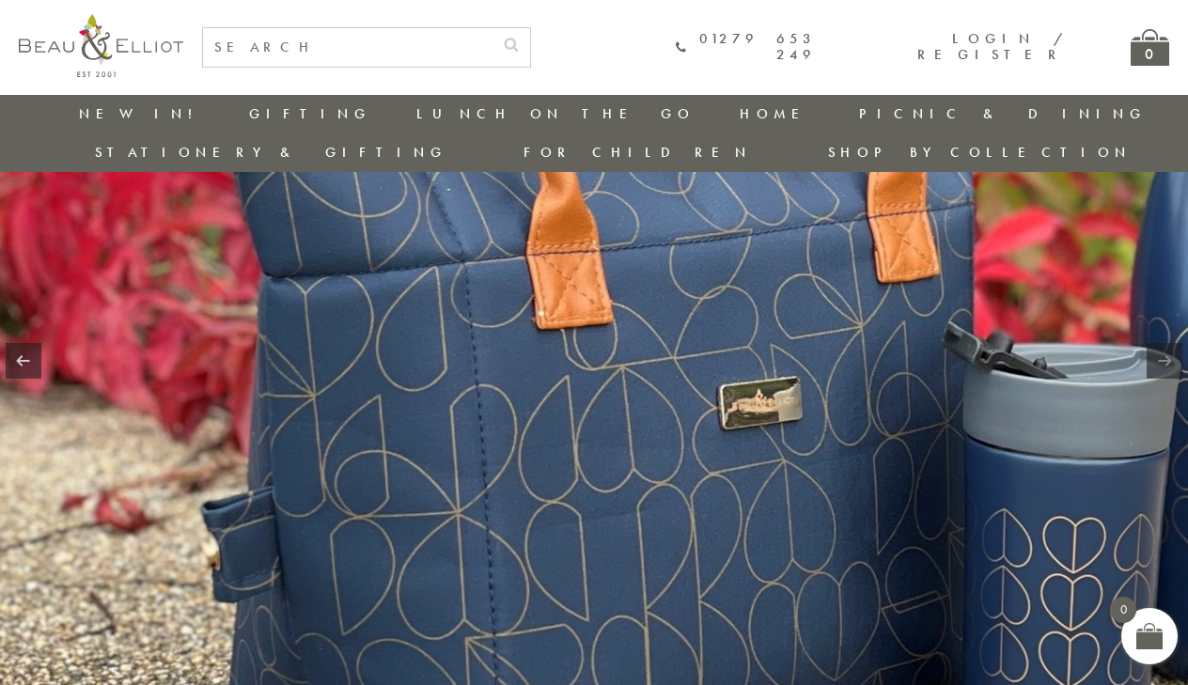
click at [159, 408] on img at bounding box center [776, 201] width 1744 height 1732
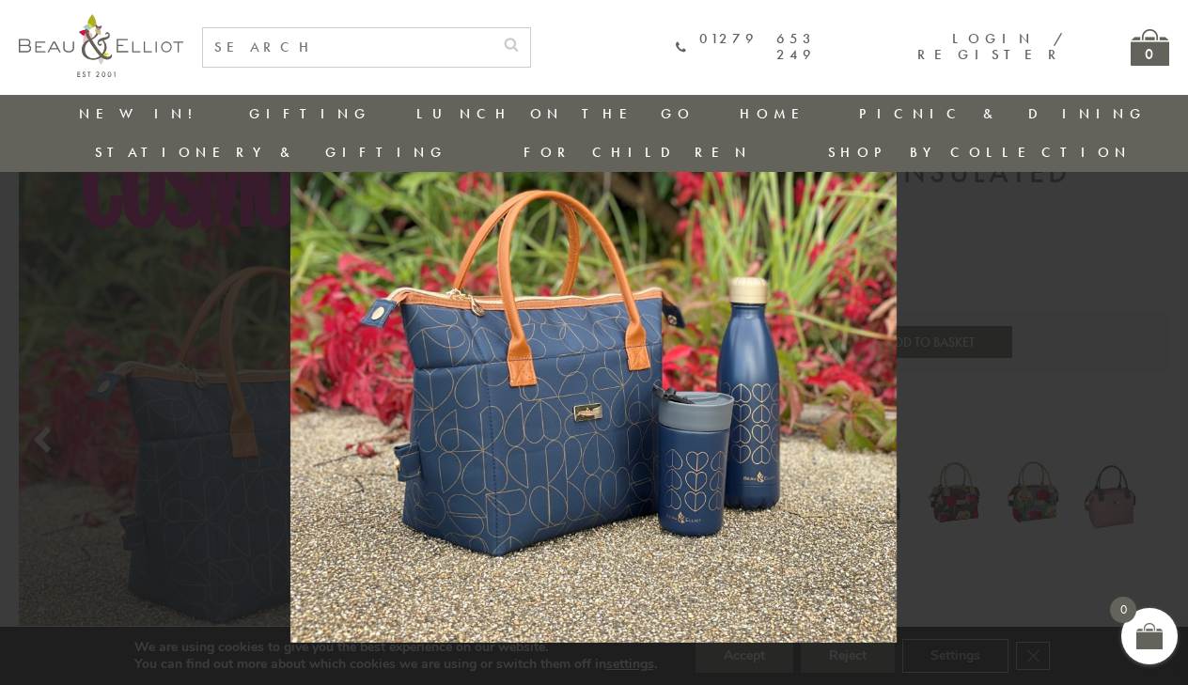
click at [159, 408] on div at bounding box center [594, 342] width 1188 height 685
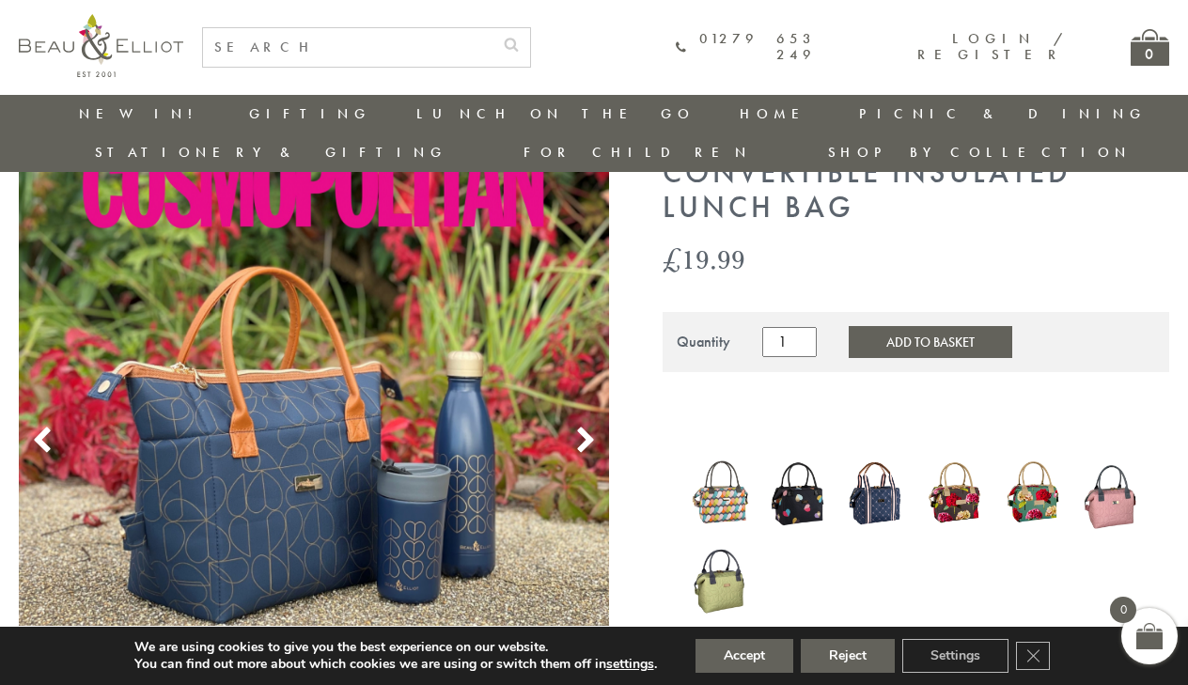
click at [873, 469] on img at bounding box center [876, 493] width 59 height 72
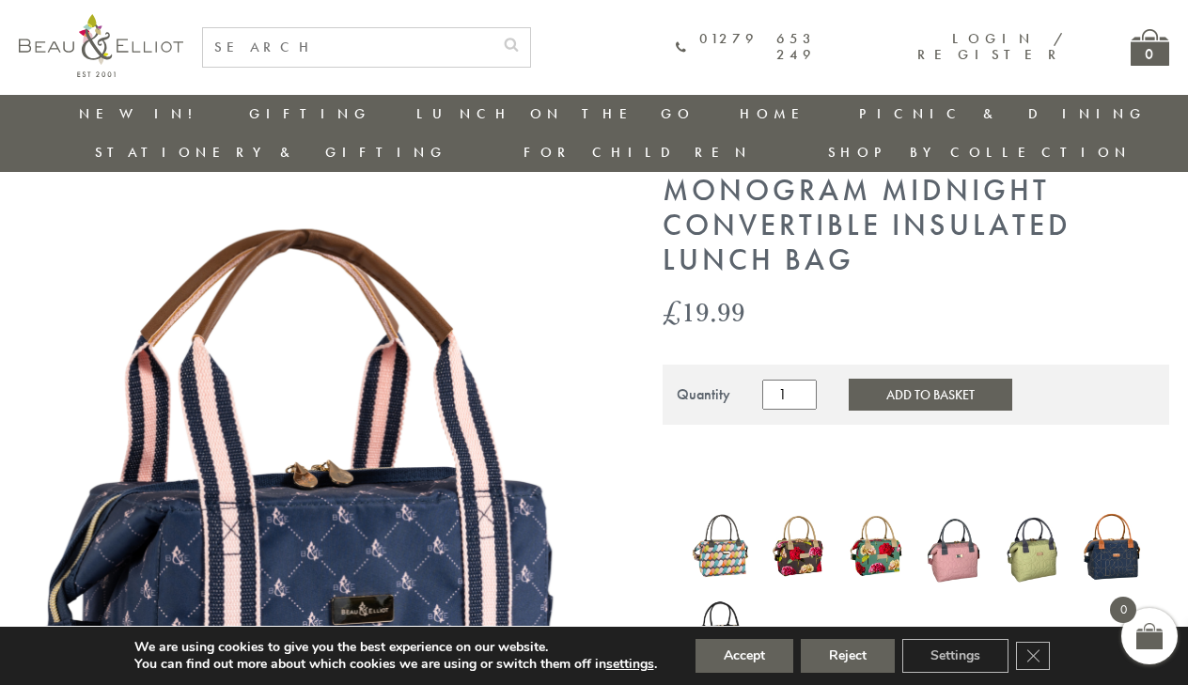
scroll to position [62, 0]
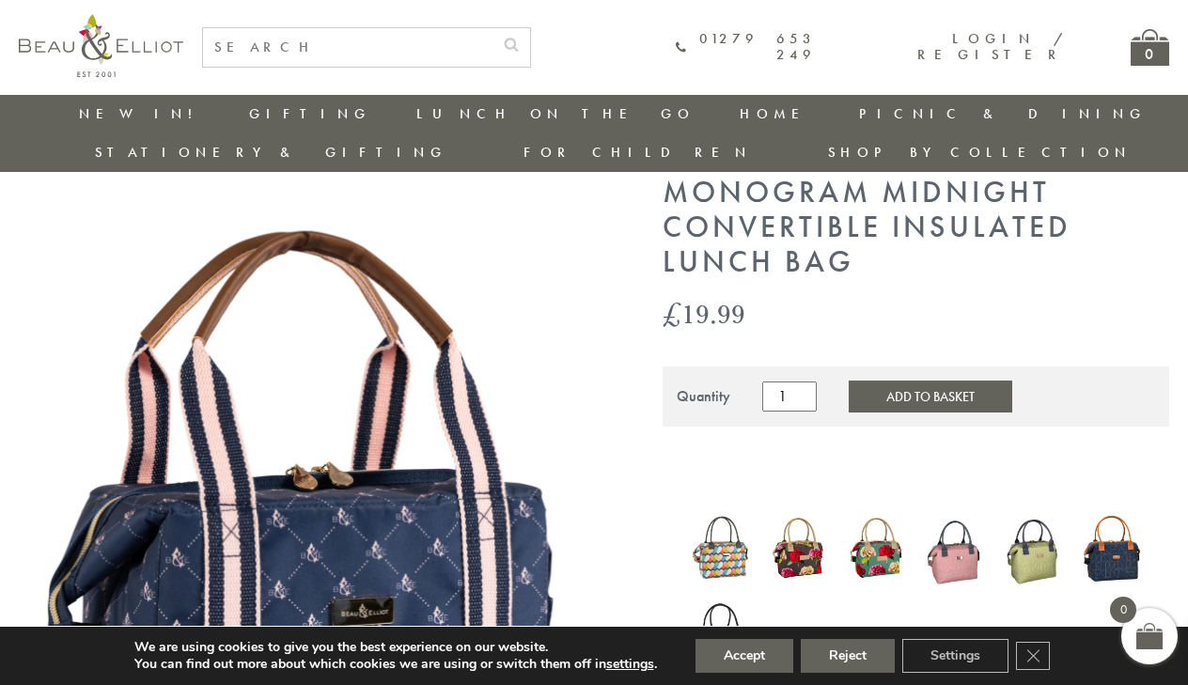
click at [885, 381] on button "Add to Basket" at bounding box center [931, 397] width 164 height 32
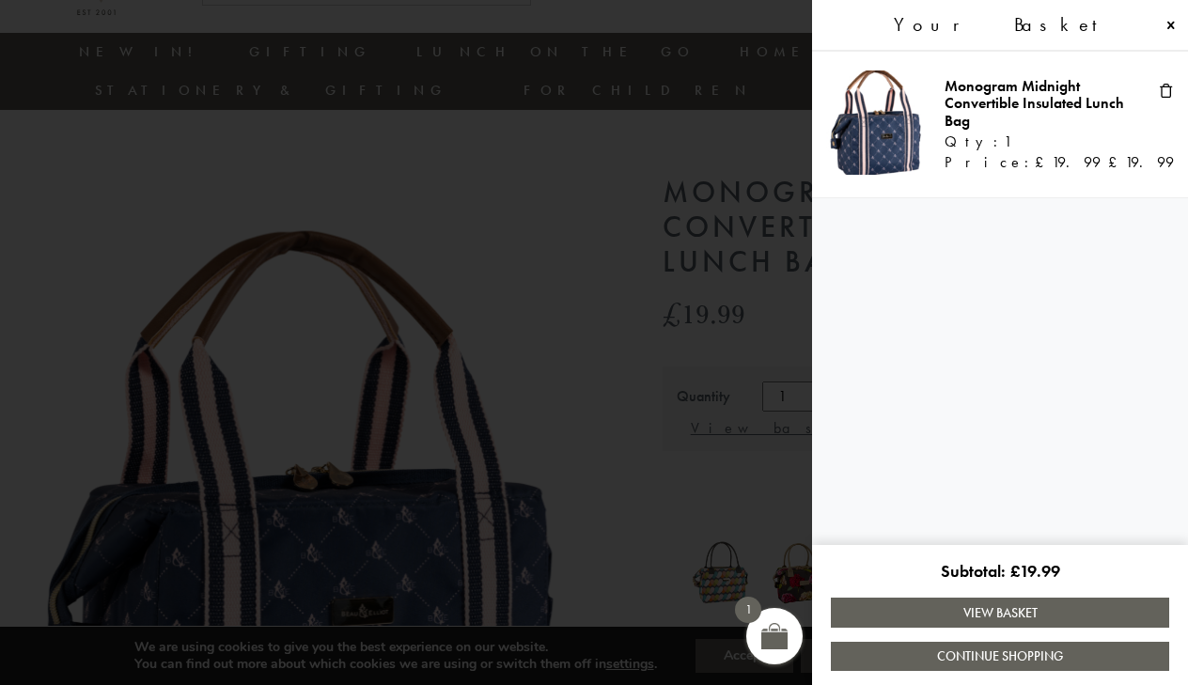
click at [491, 217] on span at bounding box center [594, 342] width 1188 height 685
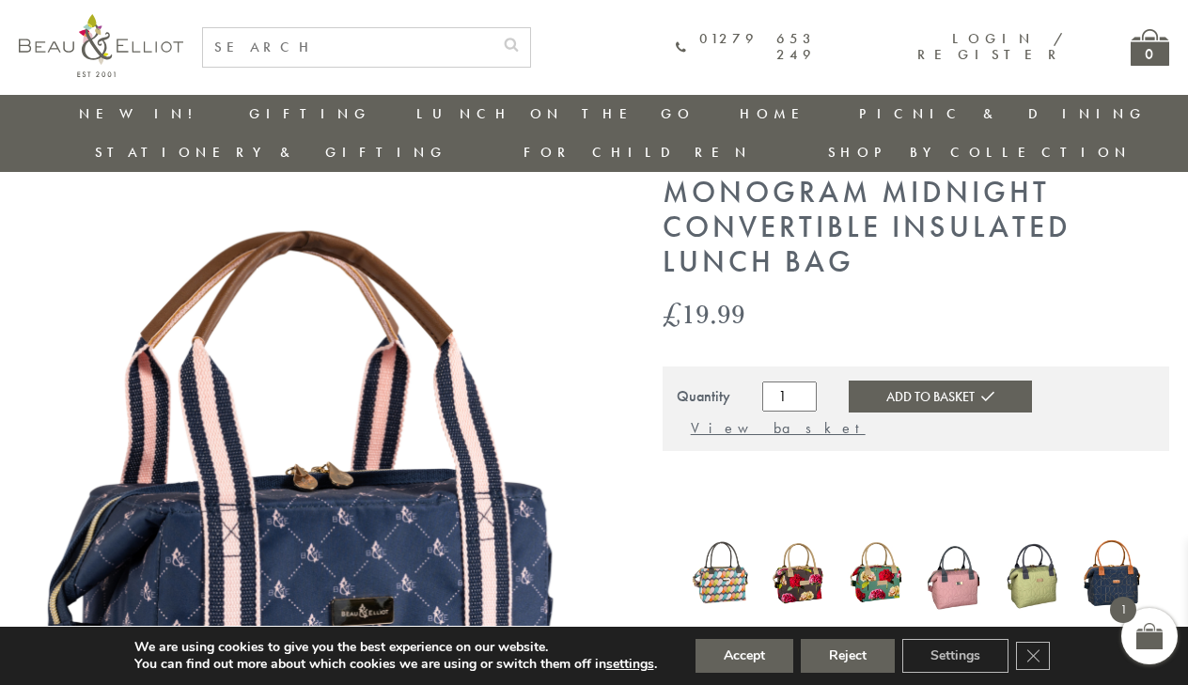
click at [105, 108] on link "New in!" at bounding box center [142, 113] width 126 height 19
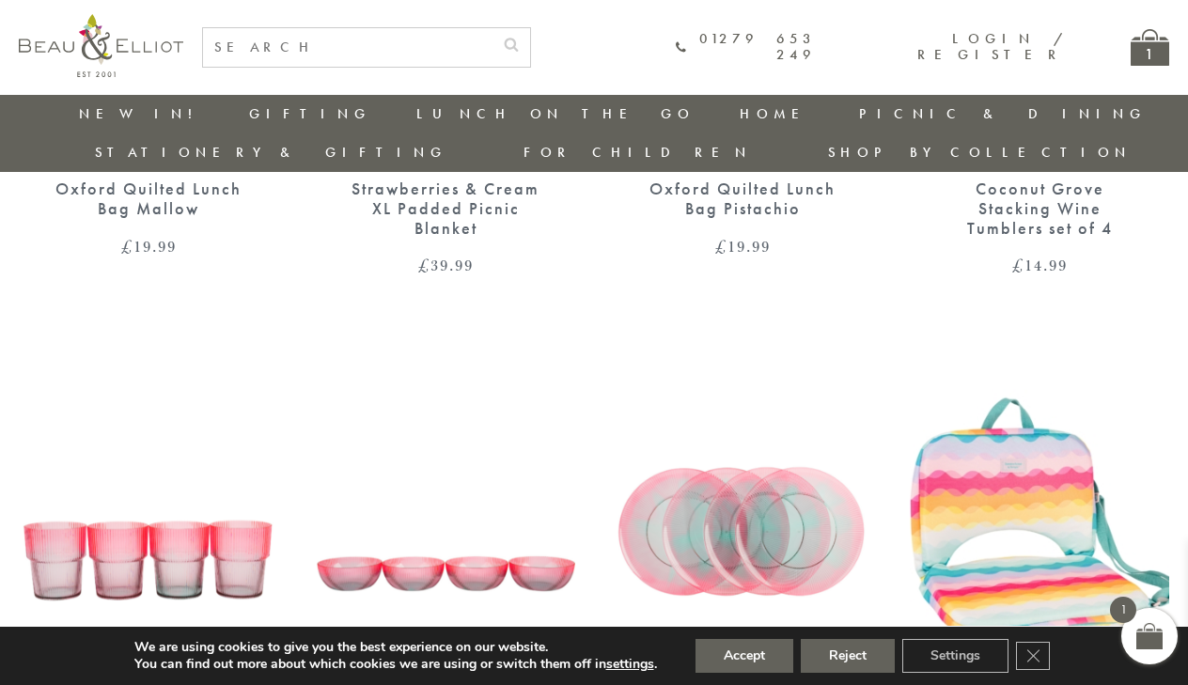
scroll to position [2609, 4]
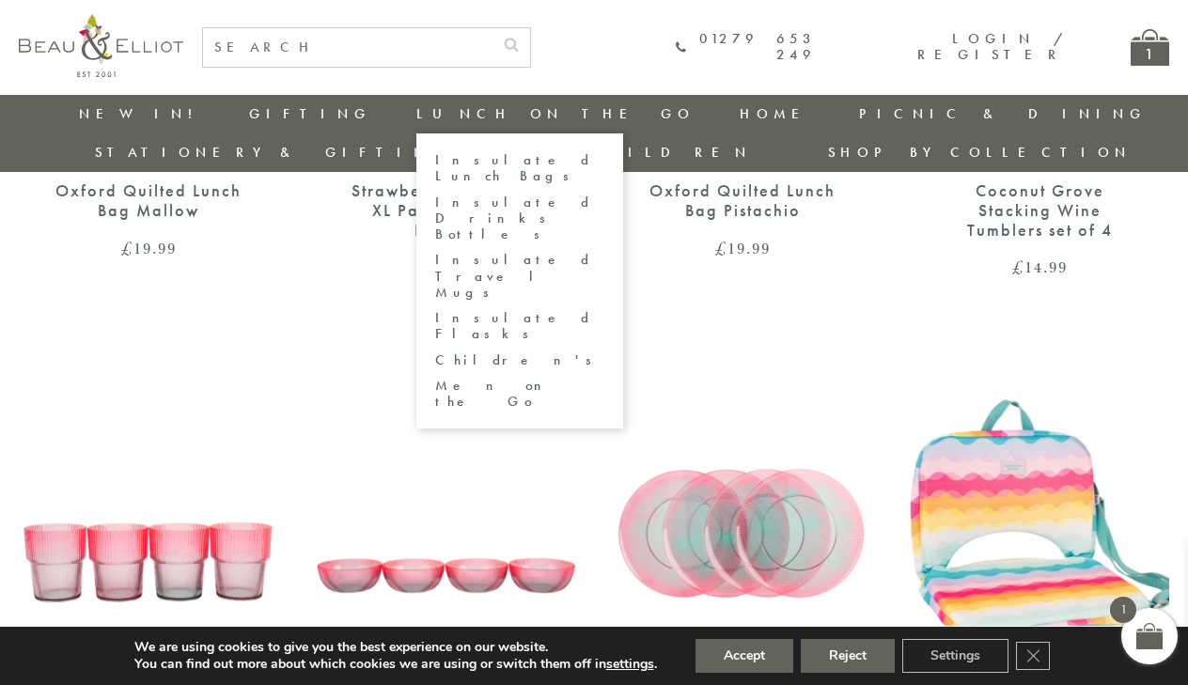
click at [416, 117] on link "Lunch On The Go" at bounding box center [555, 113] width 278 height 19
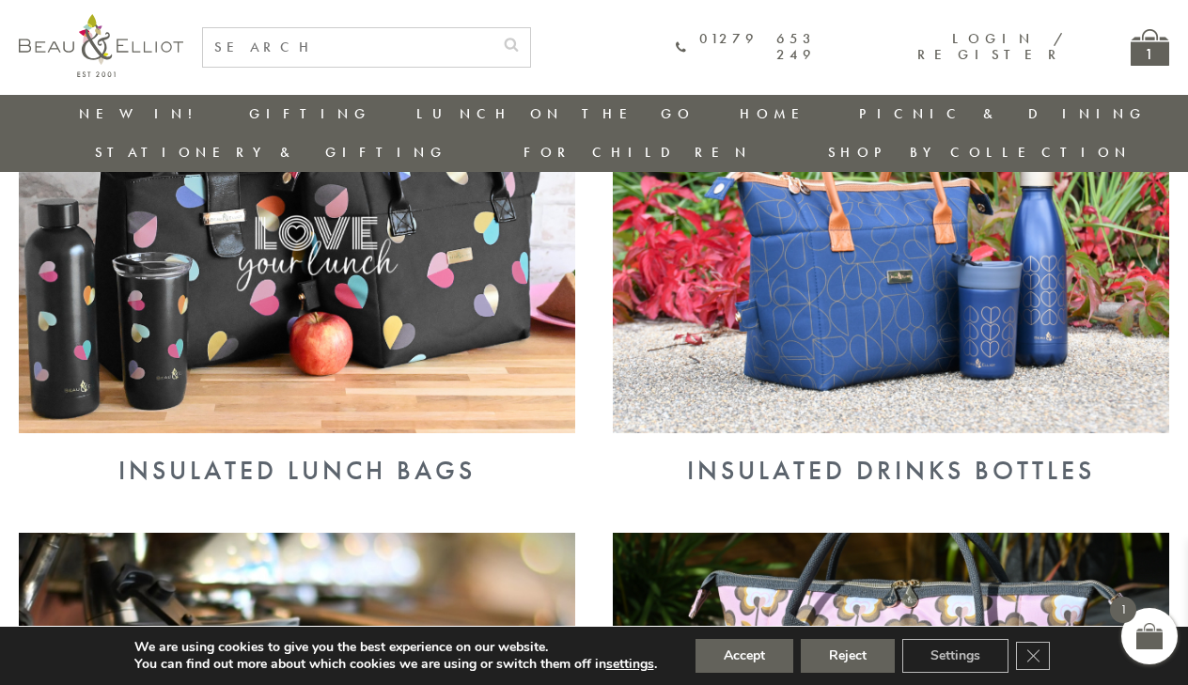
scroll to position [840, 0]
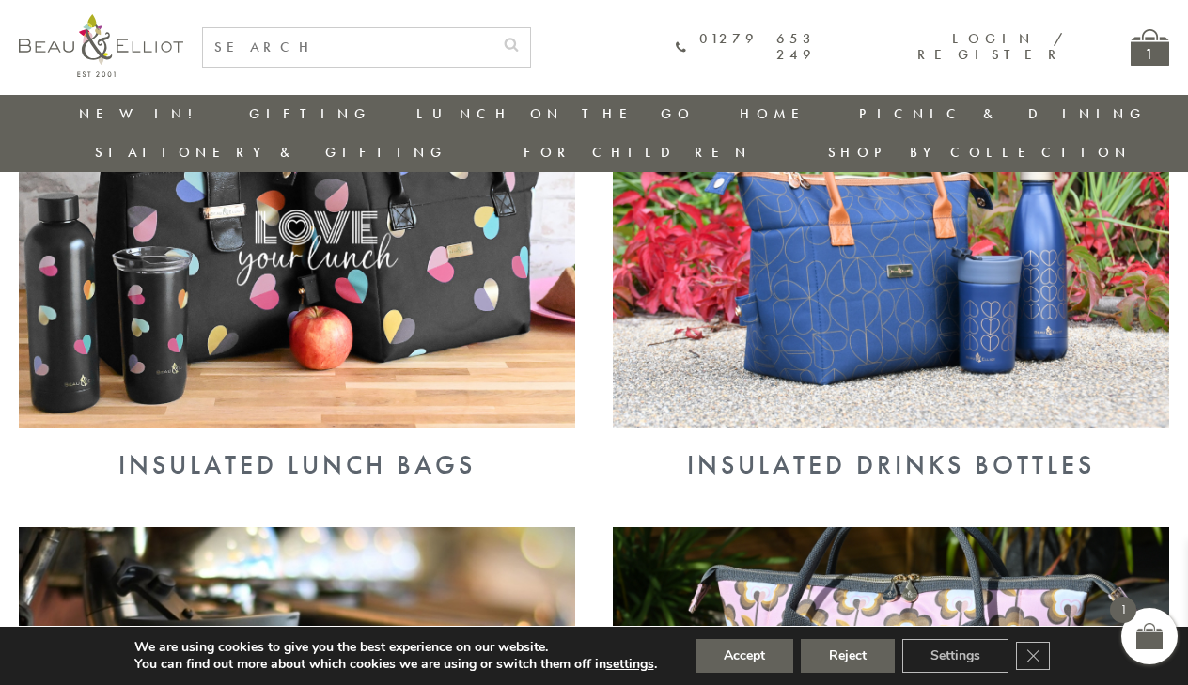
click at [817, 313] on img at bounding box center [891, 225] width 556 height 405
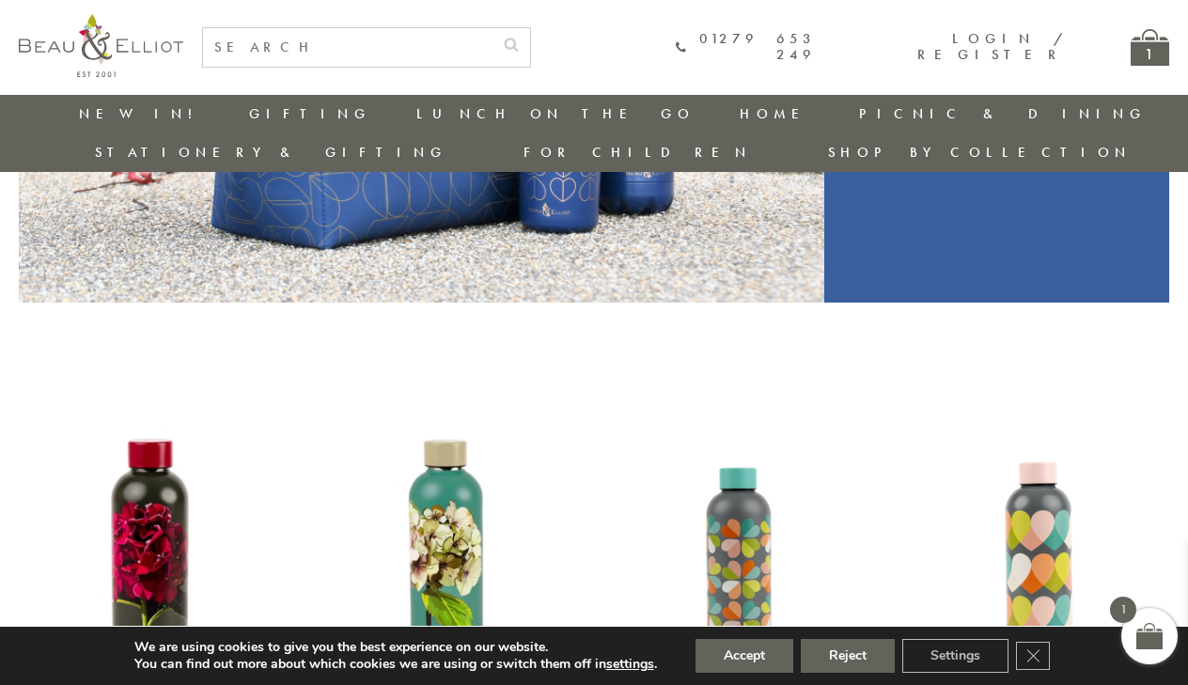
scroll to position [319, 0]
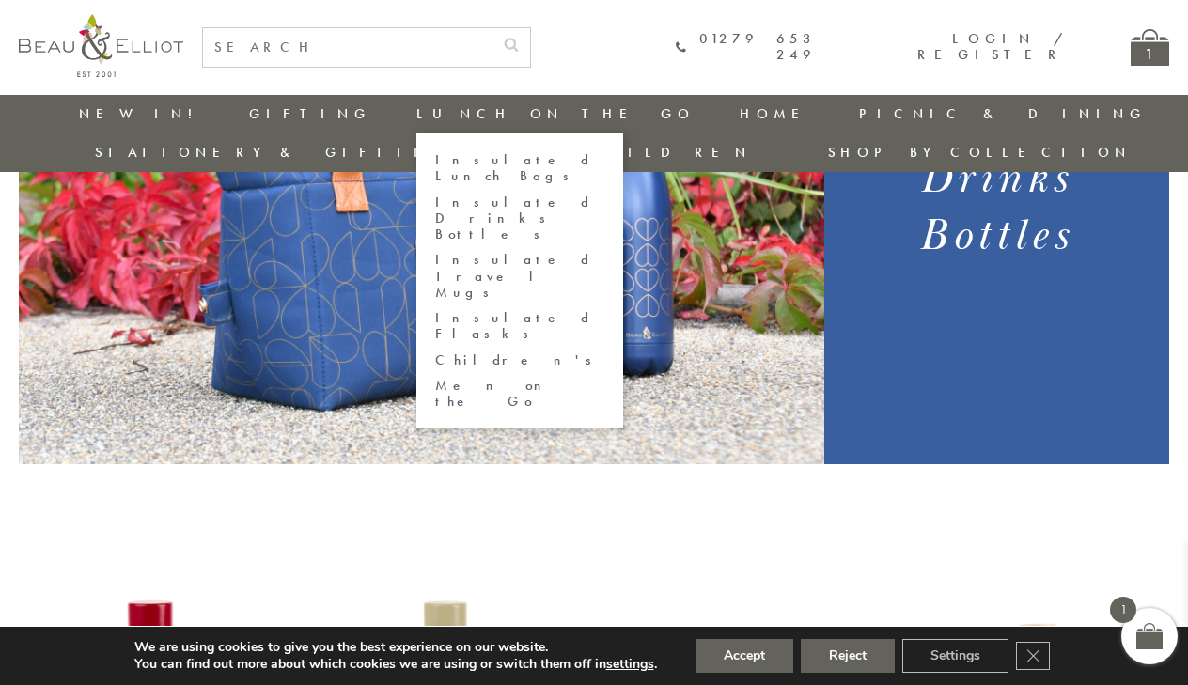
click at [435, 252] on link "Insulated Travel Mugs" at bounding box center [519, 276] width 169 height 49
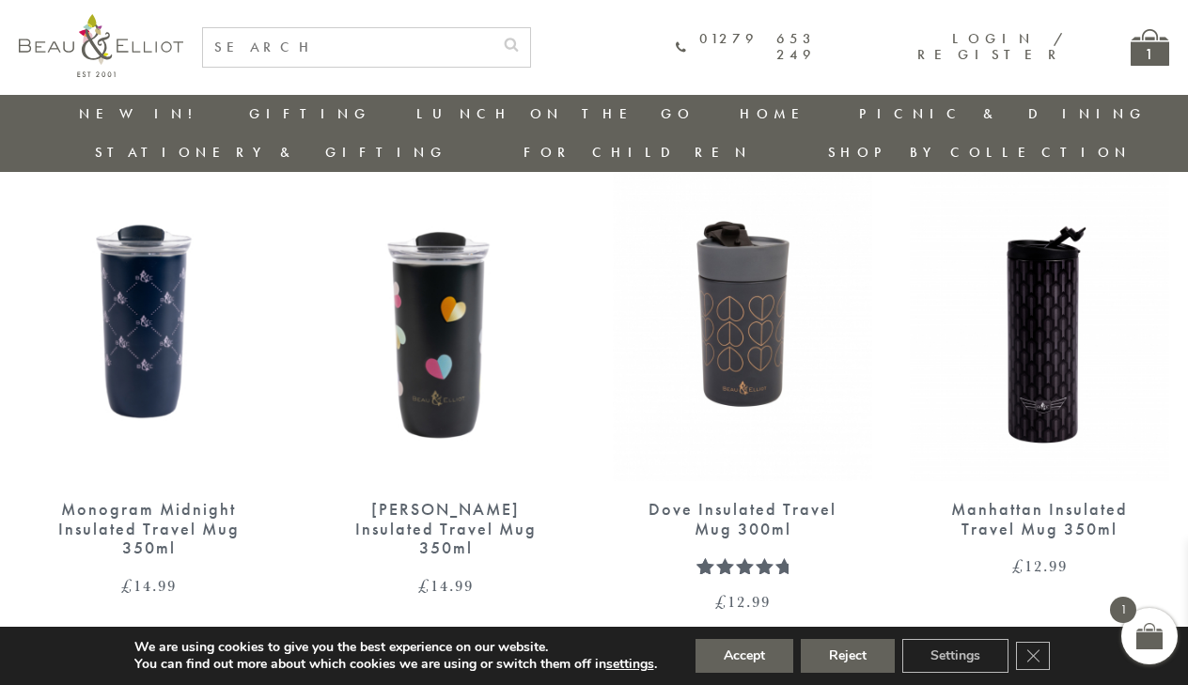
scroll to position [1244, 0]
click at [152, 264] on img at bounding box center [148, 315] width 259 height 335
click at [768, 313] on img at bounding box center [742, 315] width 259 height 335
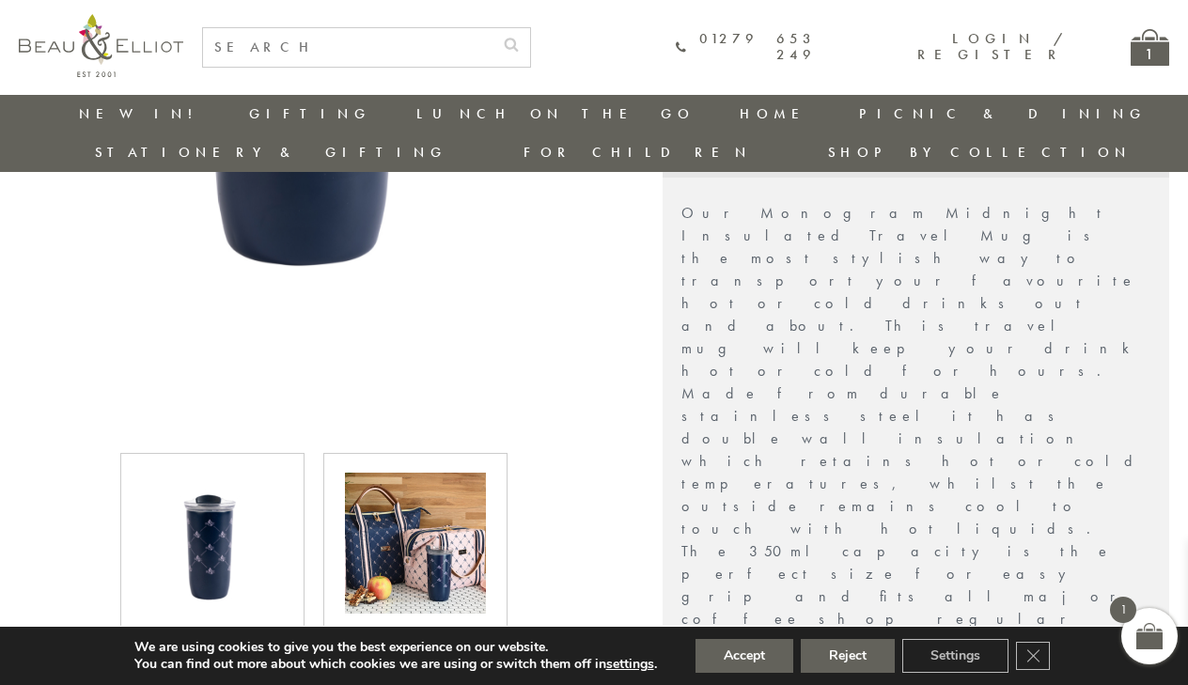
scroll to position [613, 0]
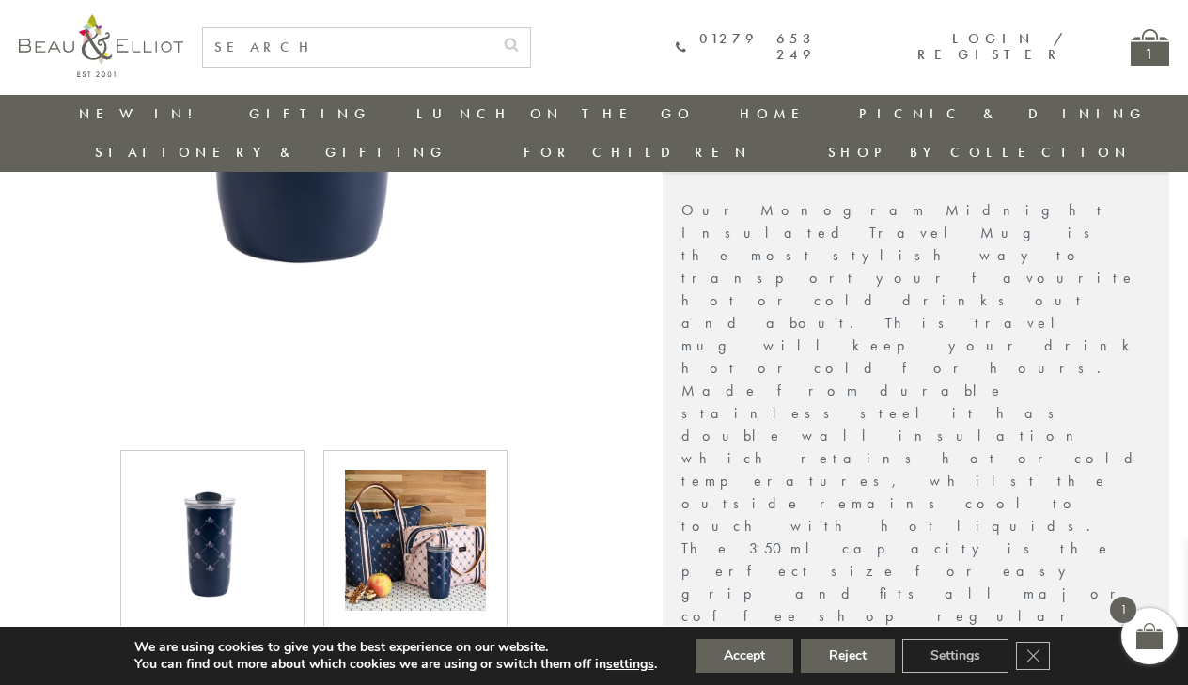
click at [467, 551] on img at bounding box center [415, 540] width 141 height 141
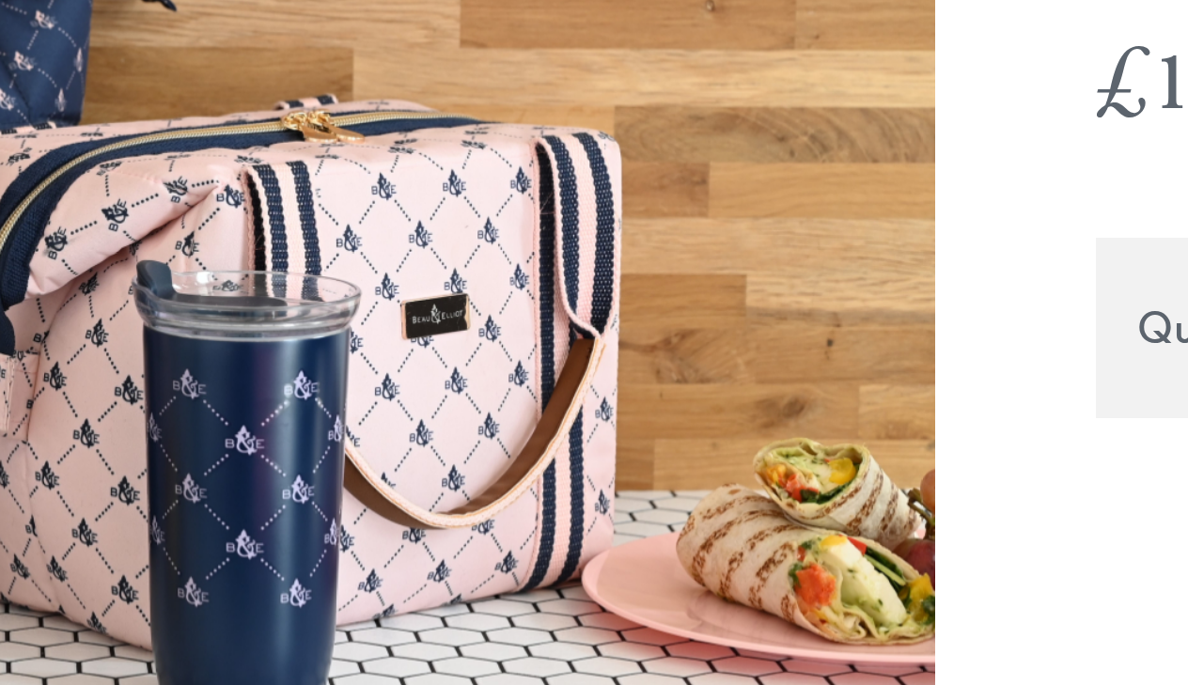
scroll to position [192, 7]
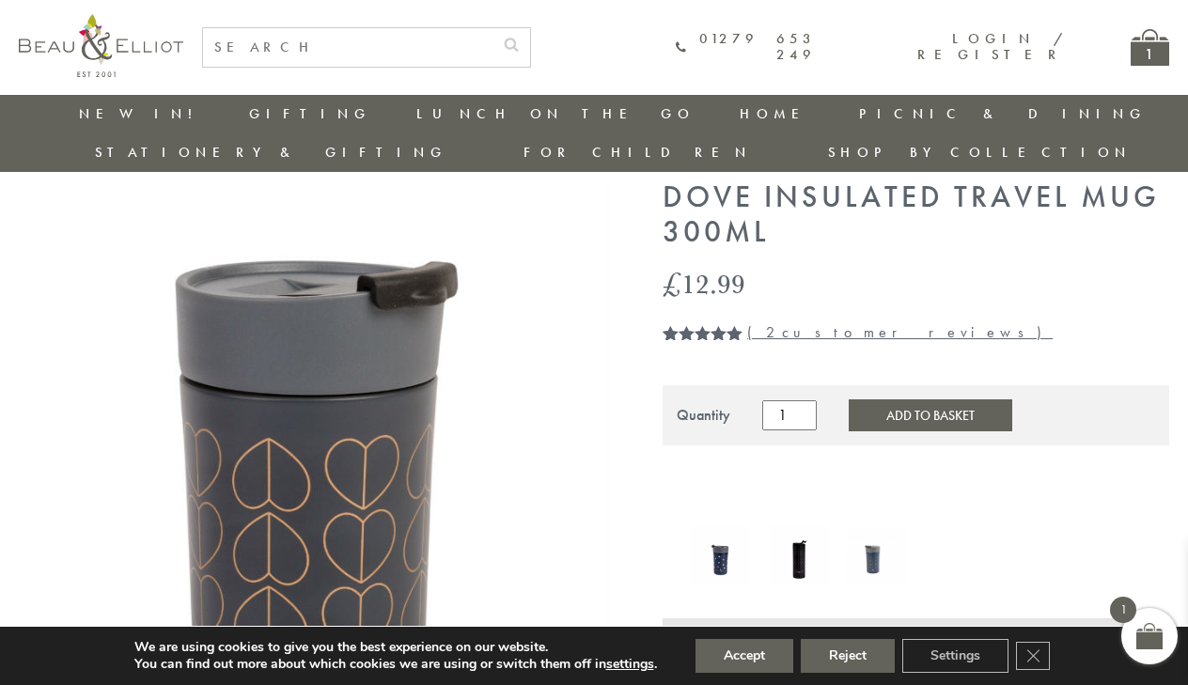
scroll to position [56, 0]
click at [994, 52] on link "Login / Register" at bounding box center [991, 46] width 148 height 35
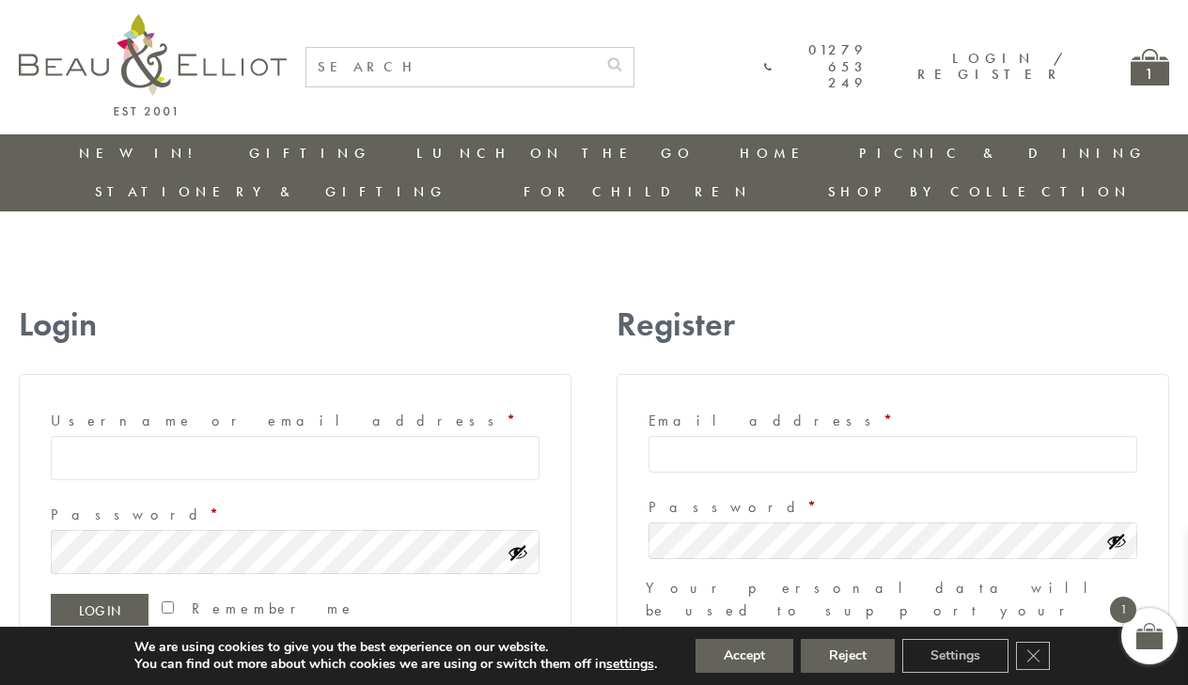
click at [686, 436] on input "Email address * Required" at bounding box center [893, 454] width 489 height 37
type input "evp16@hotmail.com"
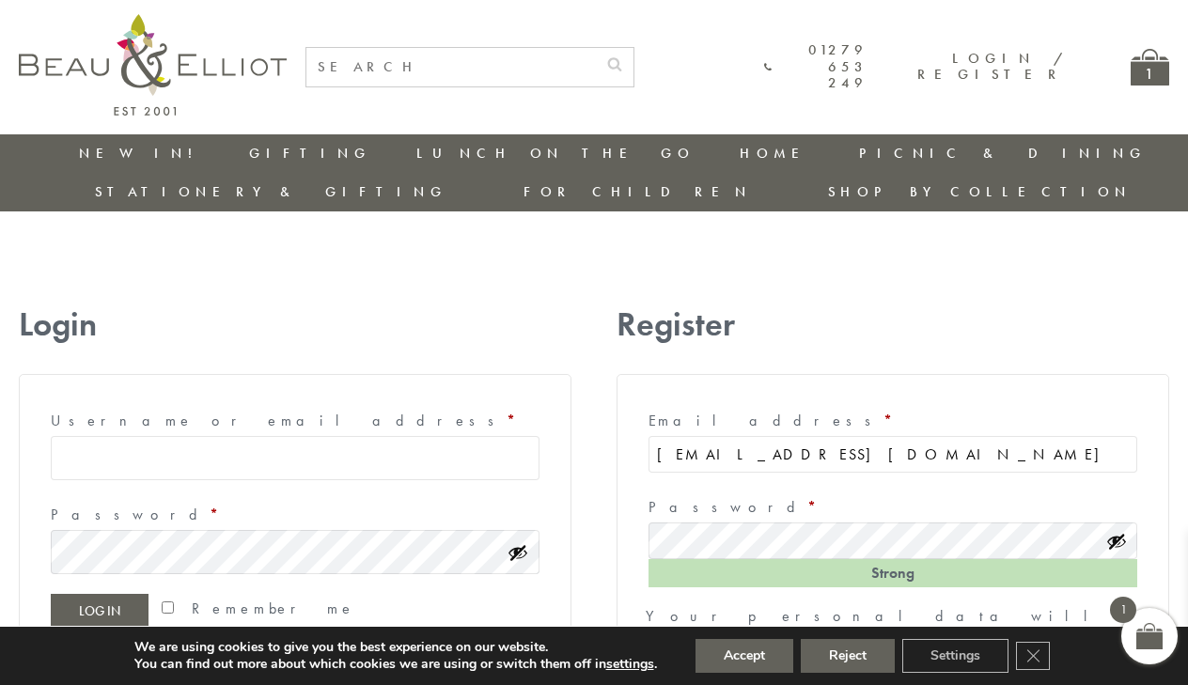
click at [963, 559] on form "Email address * Required evp16@hotmail.com Password * Required Strong Your pers…" at bounding box center [893, 617] width 553 height 487
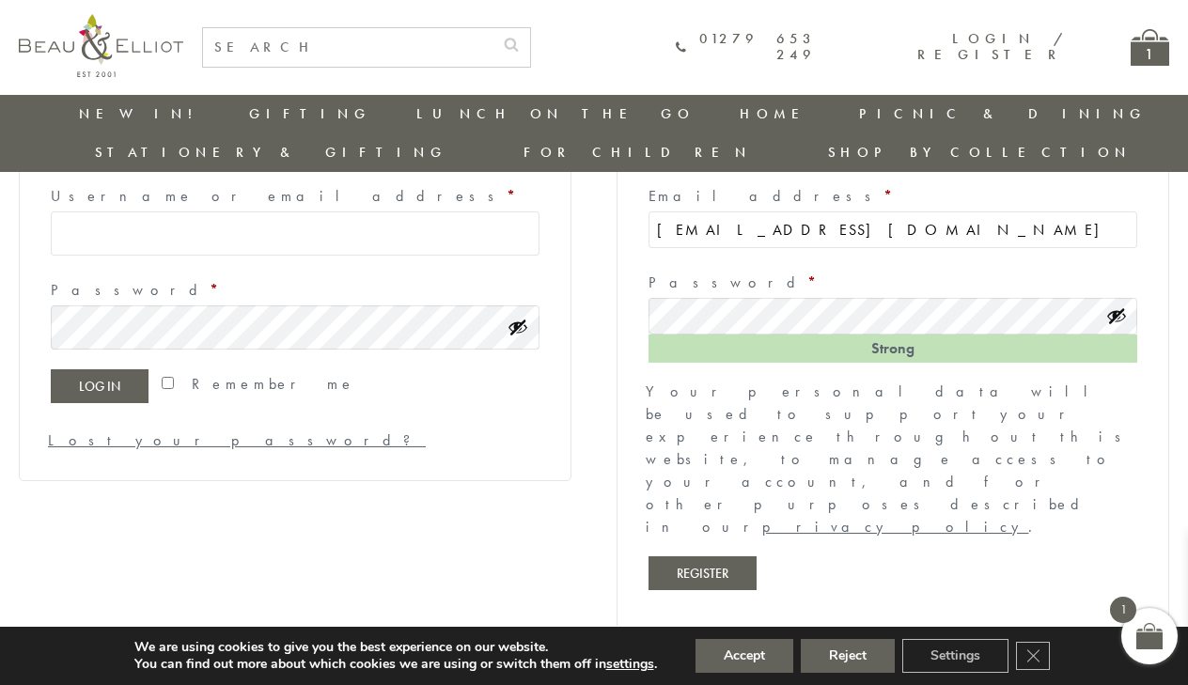
scroll to position [187, 0]
click at [721, 555] on button "Register" at bounding box center [703, 572] width 108 height 34
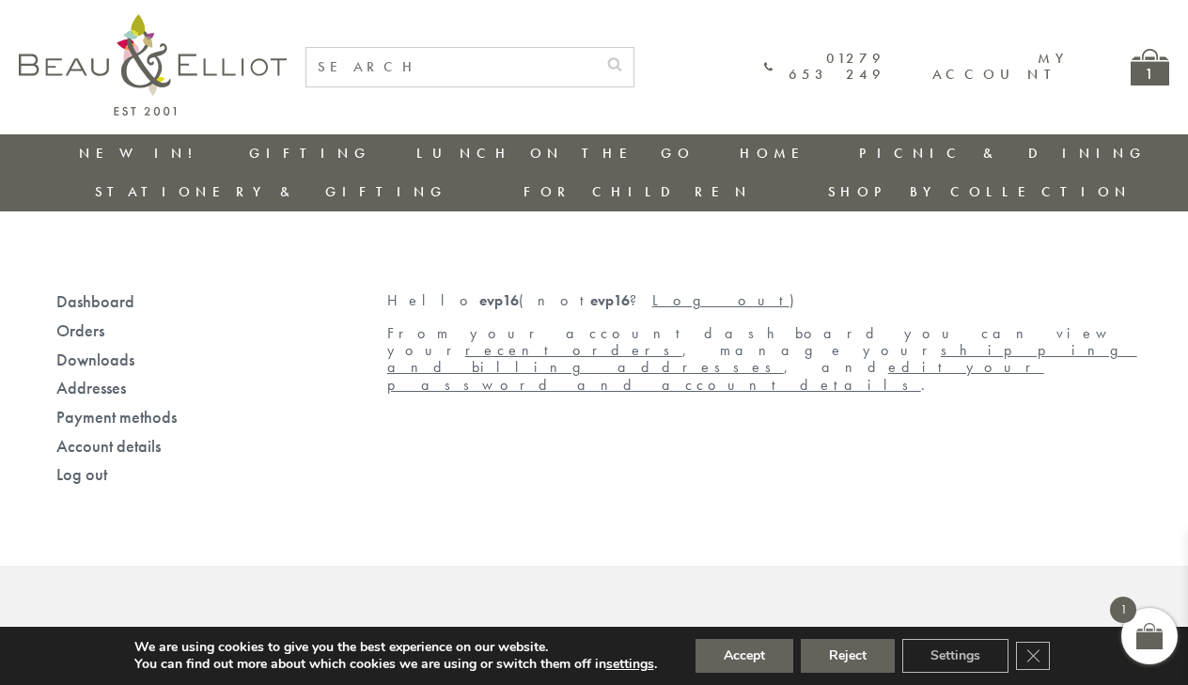
click at [1153, 71] on div "1" at bounding box center [1150, 67] width 39 height 37
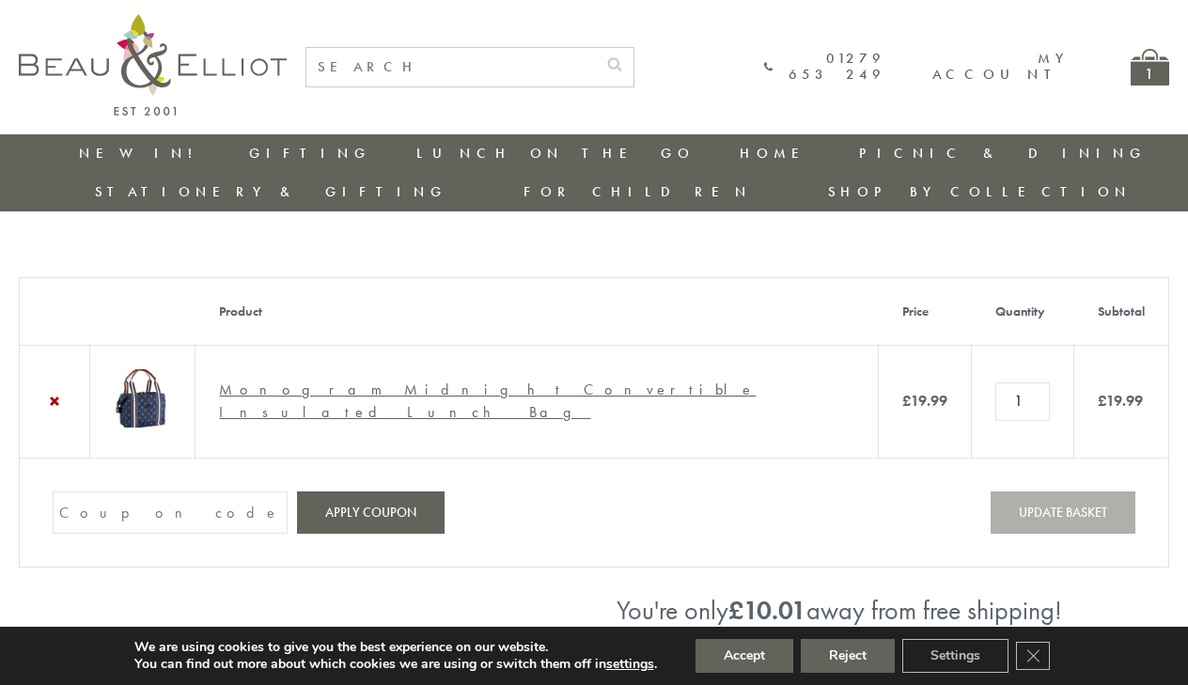
click at [150, 507] on input "Coupon:" at bounding box center [170, 513] width 235 height 42
paste input "inner15"
type input "inner15"
click at [364, 508] on button "Apply coupon" at bounding box center [371, 513] width 148 height 42
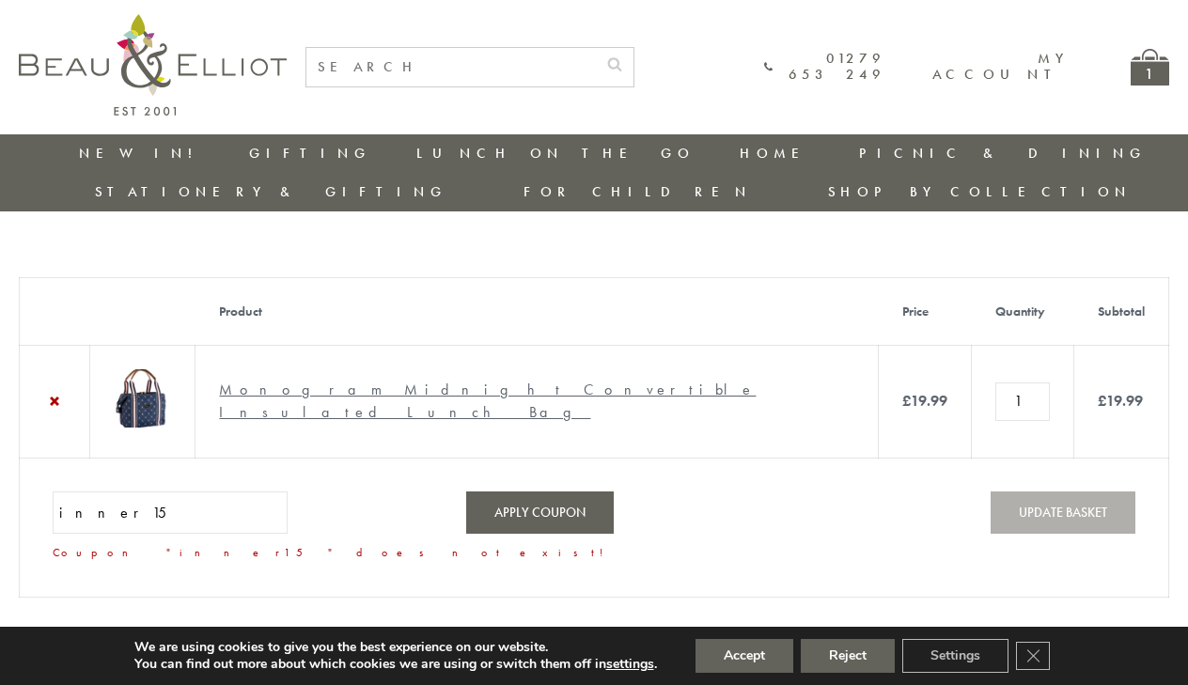
scroll to position [0, 1]
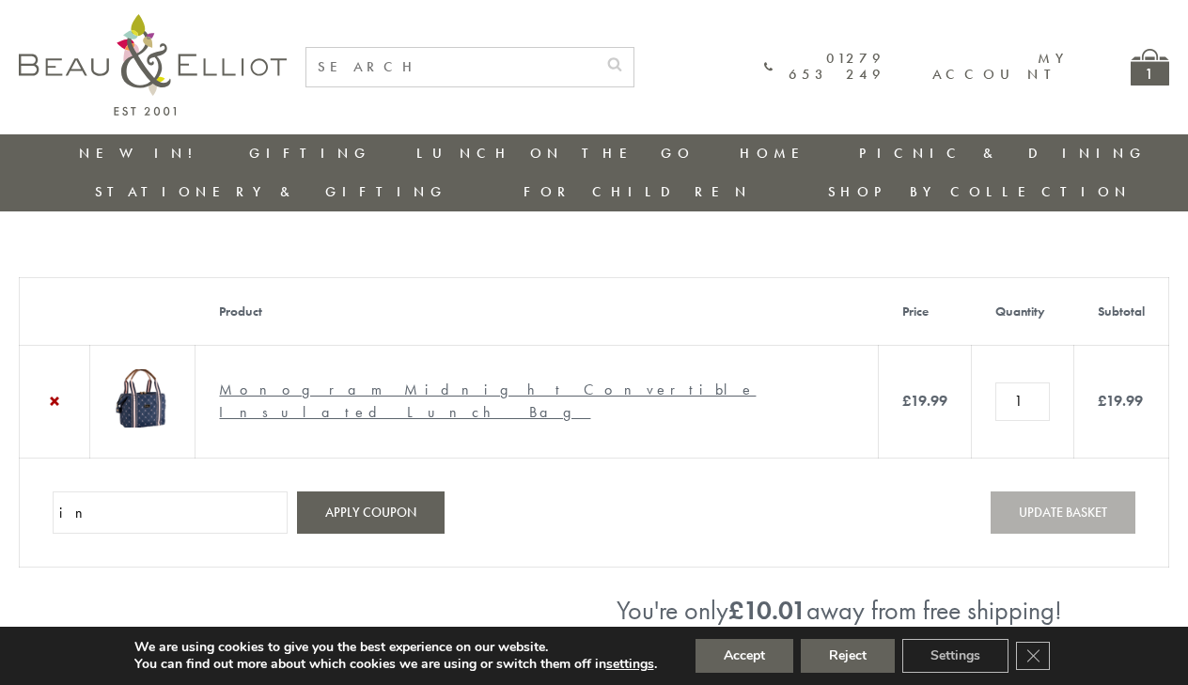
type input "i"
click at [105, 512] on input "Coupon:" at bounding box center [170, 513] width 235 height 42
type input "9C8YT5M3"
click at [342, 509] on button "Apply coupon" at bounding box center [371, 513] width 148 height 42
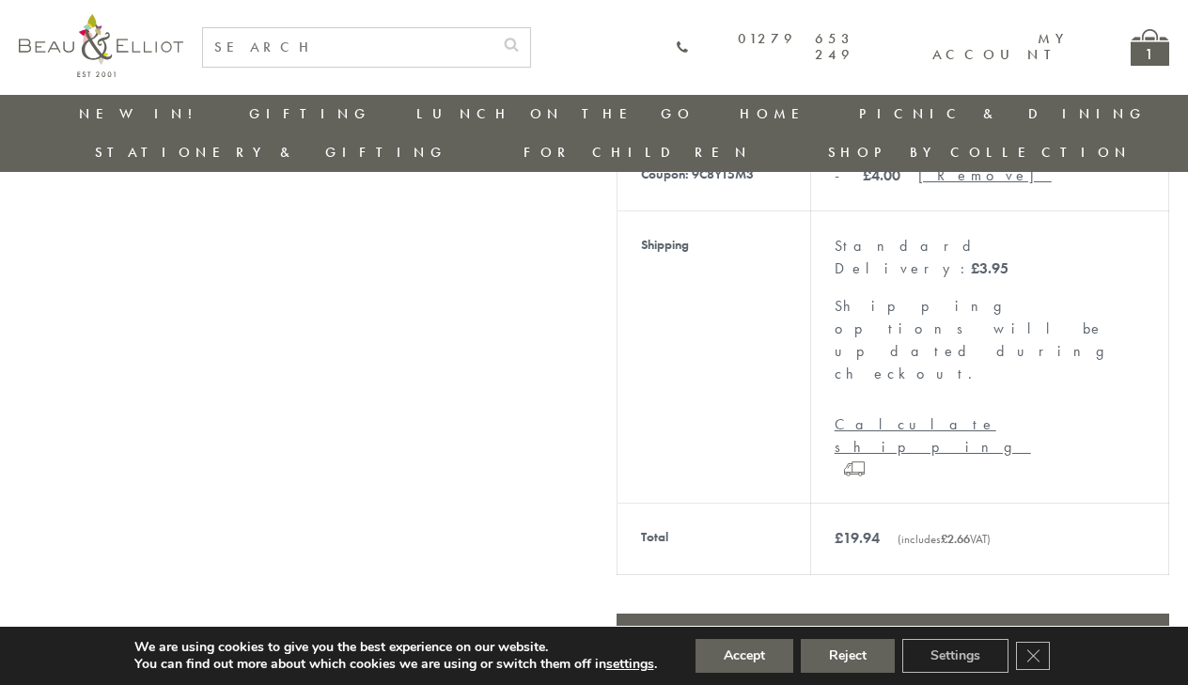
scroll to position [721, 2]
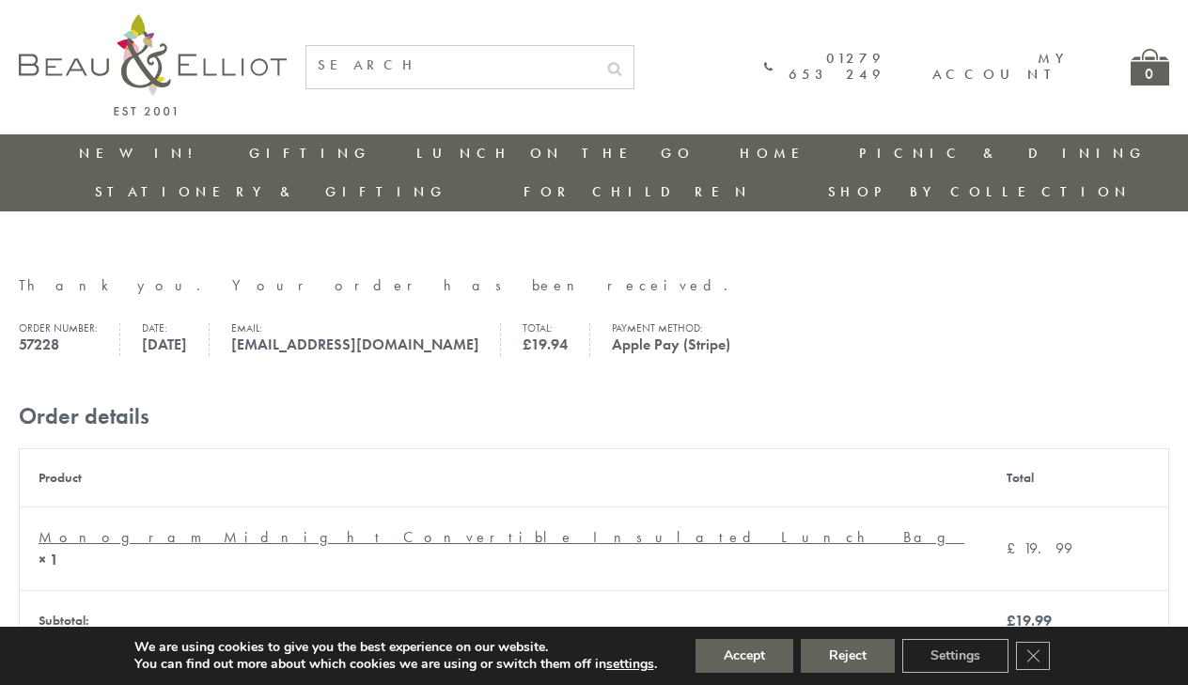
scroll to position [0, 2]
click at [303, 527] on link "Monogram Midnight Convertible Insulated Lunch Bag" at bounding box center [502, 537] width 926 height 20
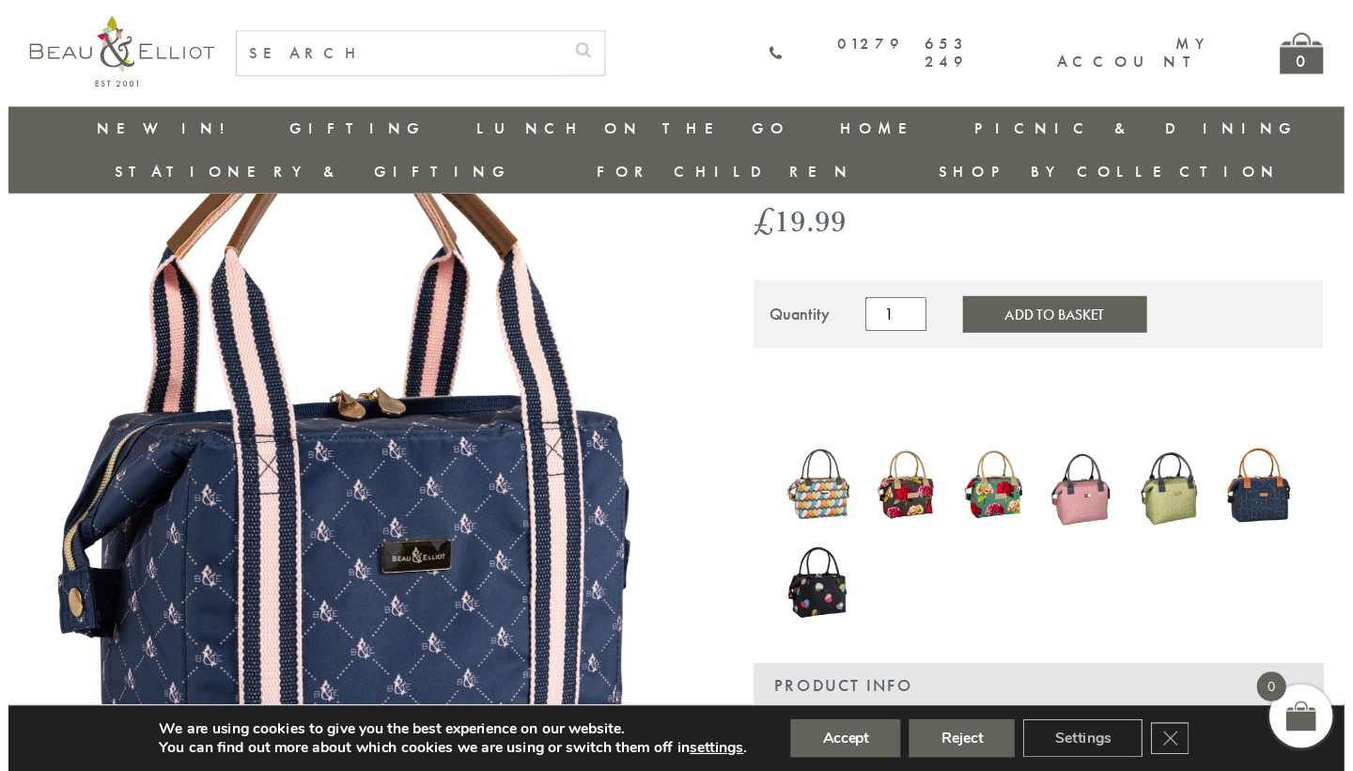
scroll to position [180, 0]
